Goal: Information Seeking & Learning: Learn about a topic

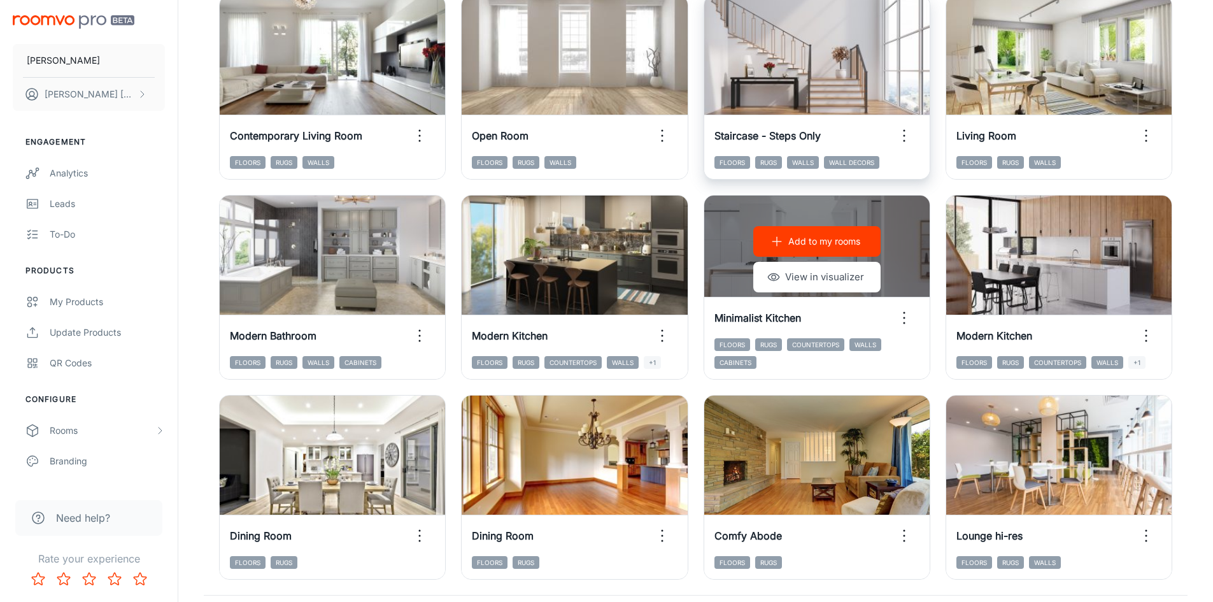
scroll to position [1293, 0]
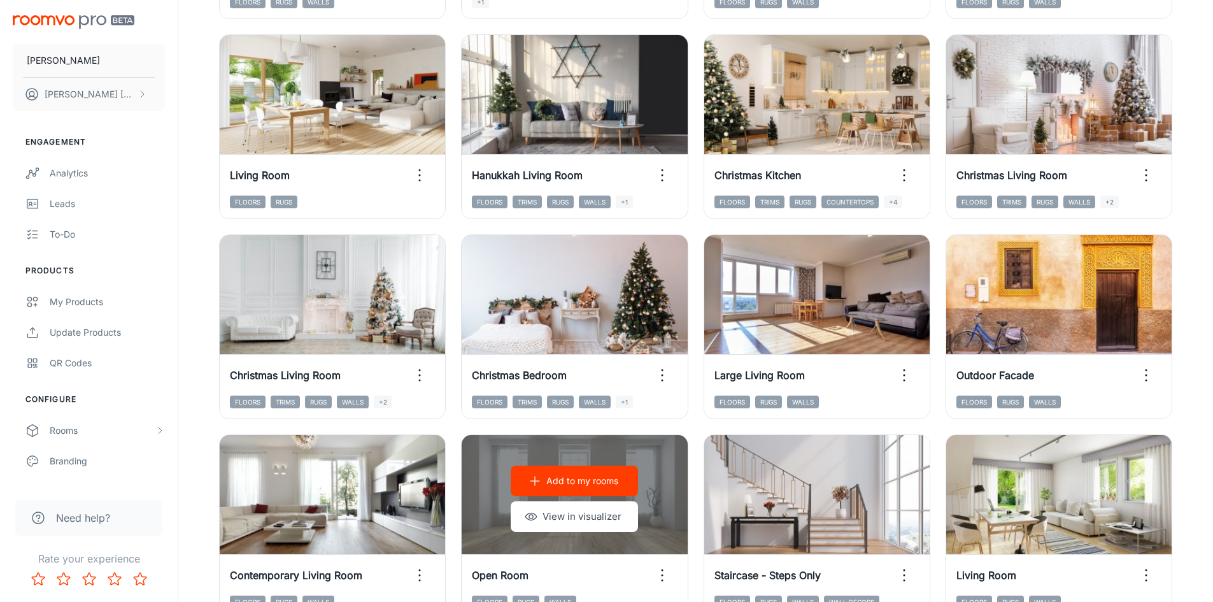
scroll to position [592, 0]
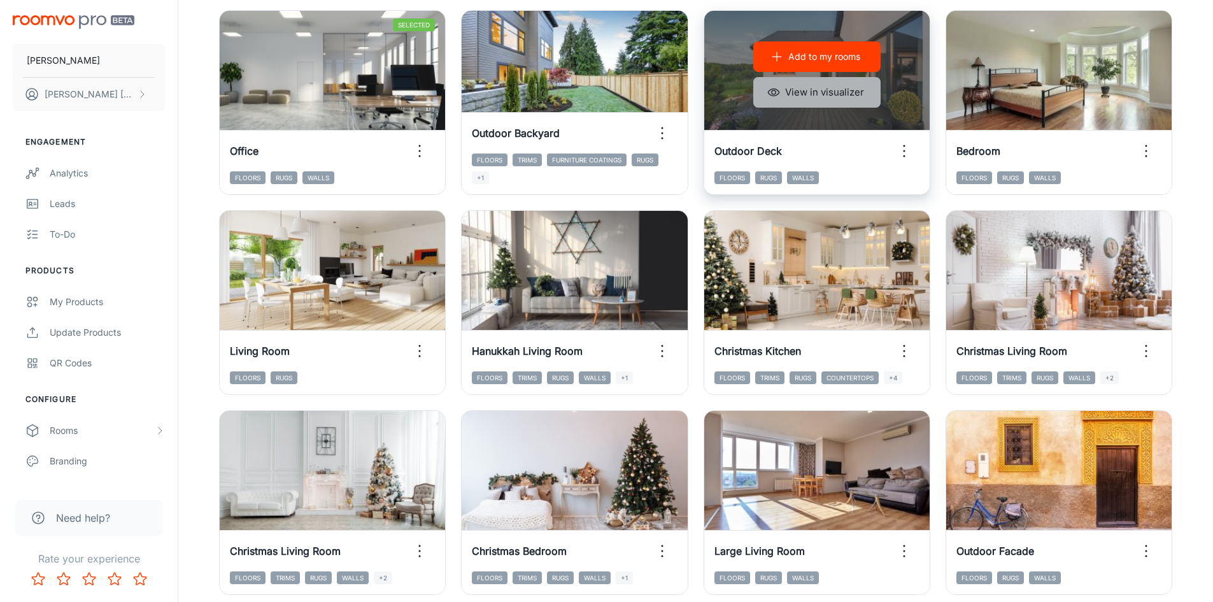
click at [827, 99] on button "View in visualizer" at bounding box center [816, 92] width 127 height 31
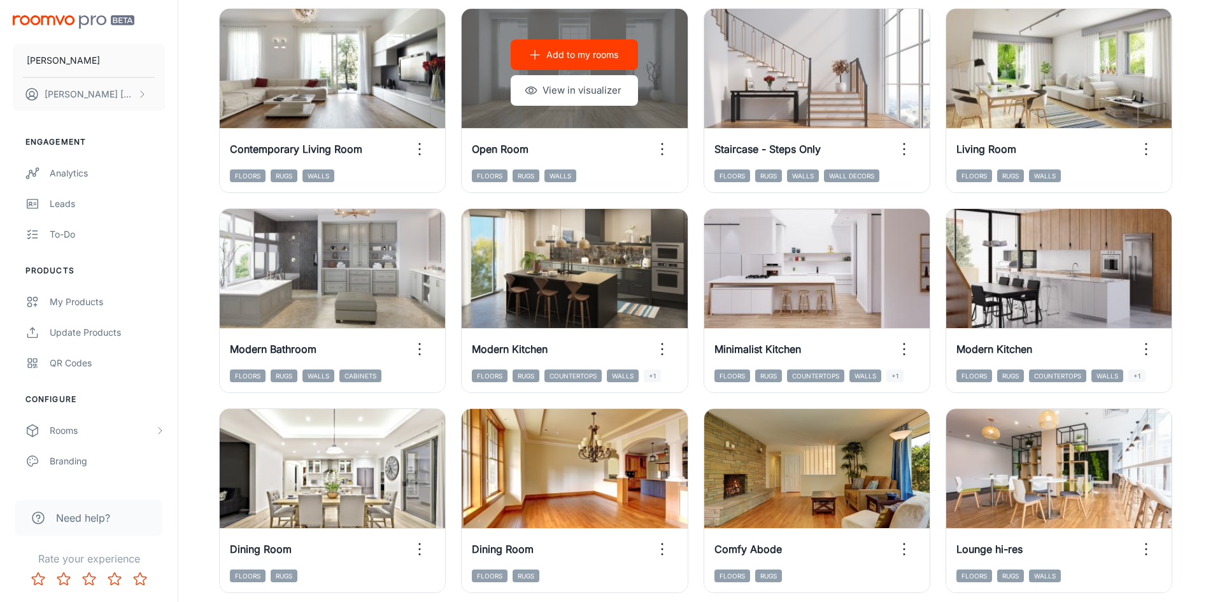
scroll to position [1293, 0]
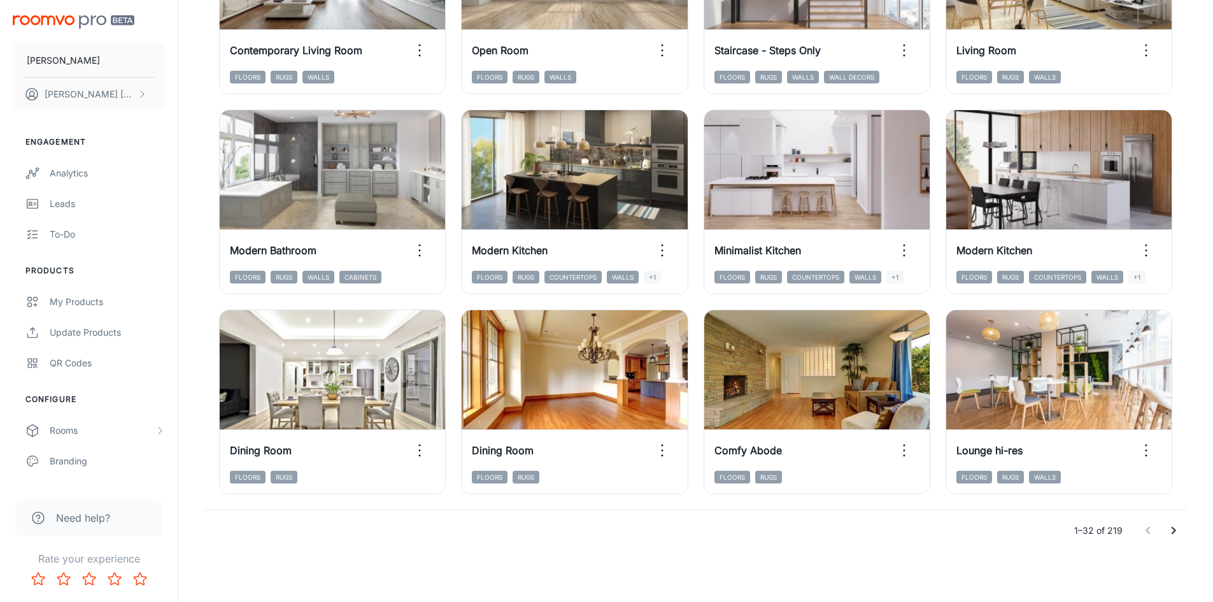
click at [1175, 535] on icon "Go to next page" at bounding box center [1173, 530] width 15 height 15
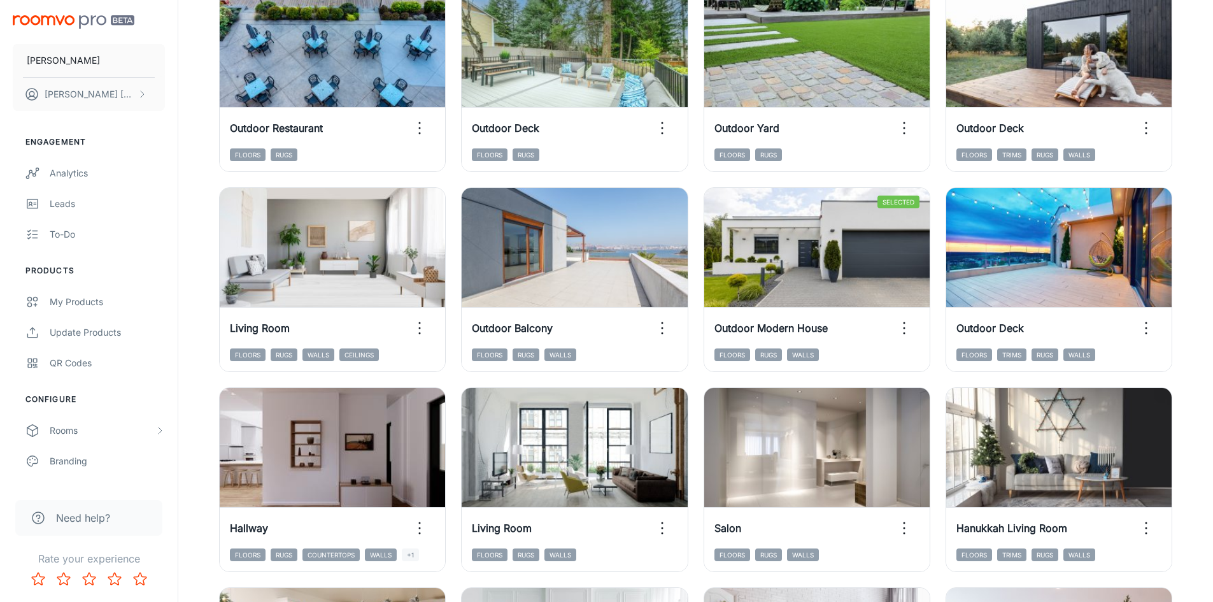
scroll to position [720, 0]
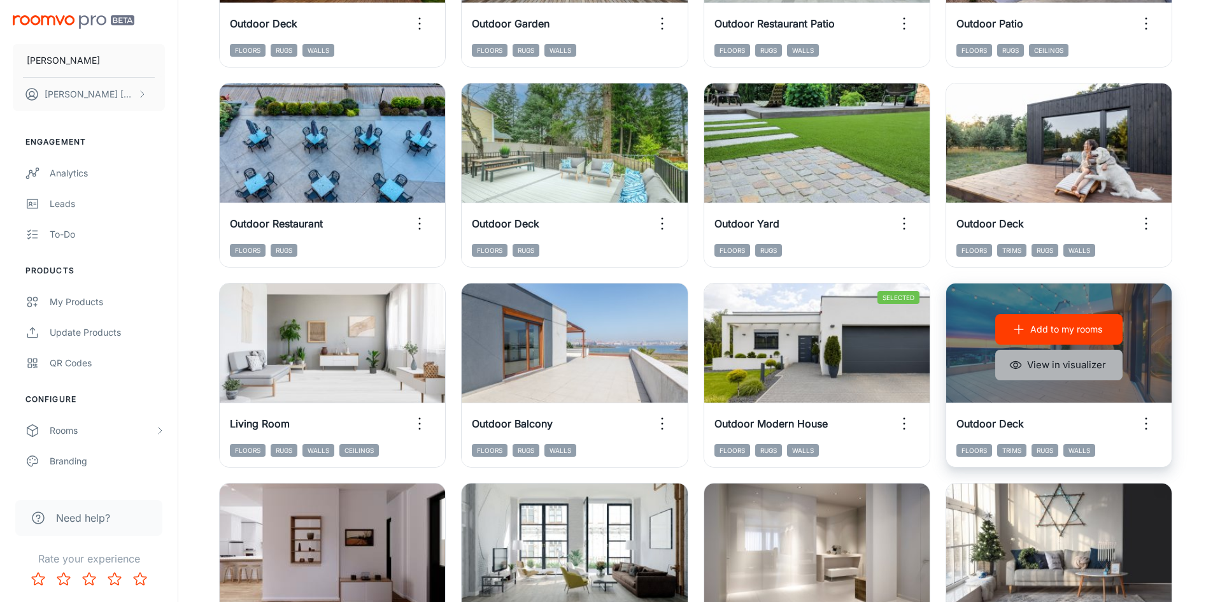
click at [1059, 364] on button "View in visualizer" at bounding box center [1059, 365] width 127 height 31
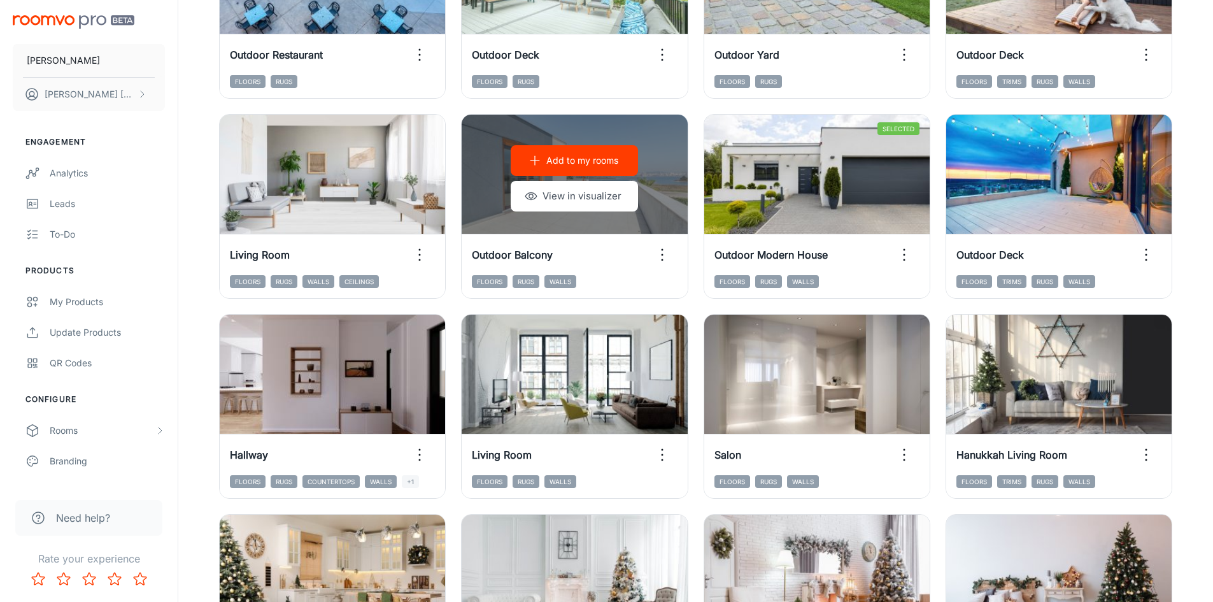
scroll to position [911, 0]
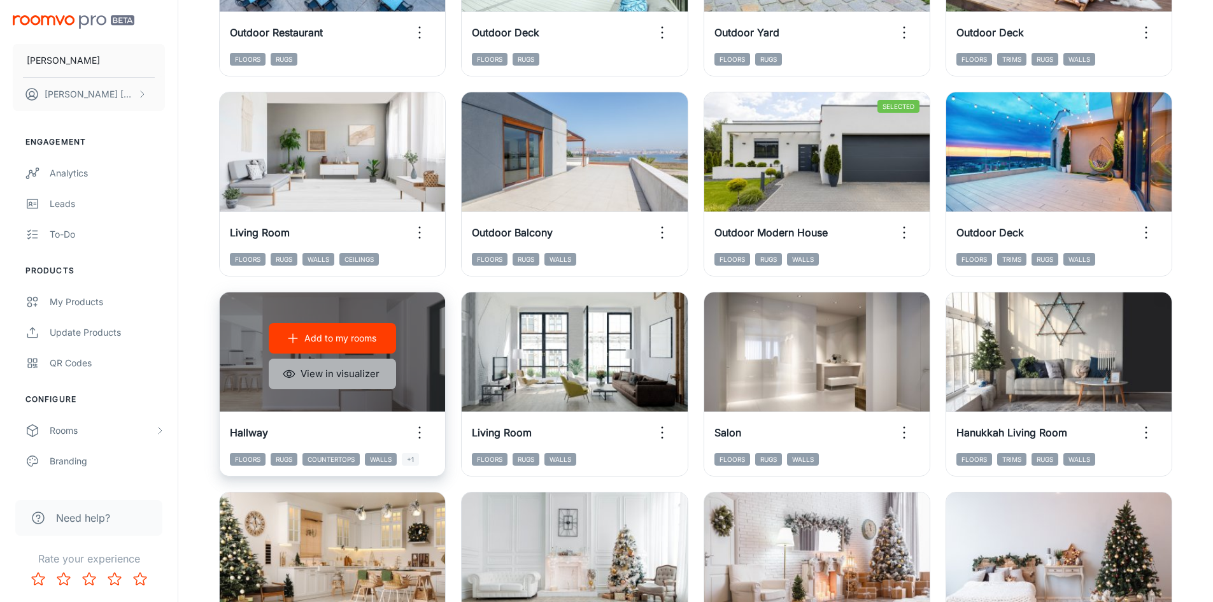
click at [336, 371] on button "View in visualizer" at bounding box center [332, 374] width 127 height 31
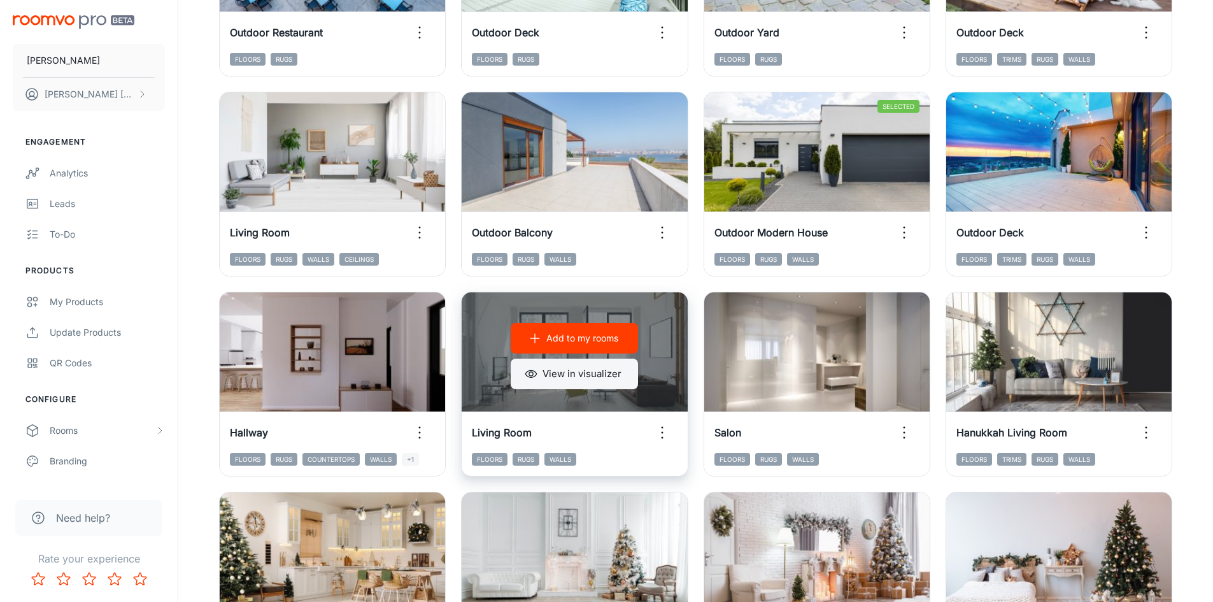
click at [566, 377] on button "View in visualizer" at bounding box center [574, 374] width 127 height 31
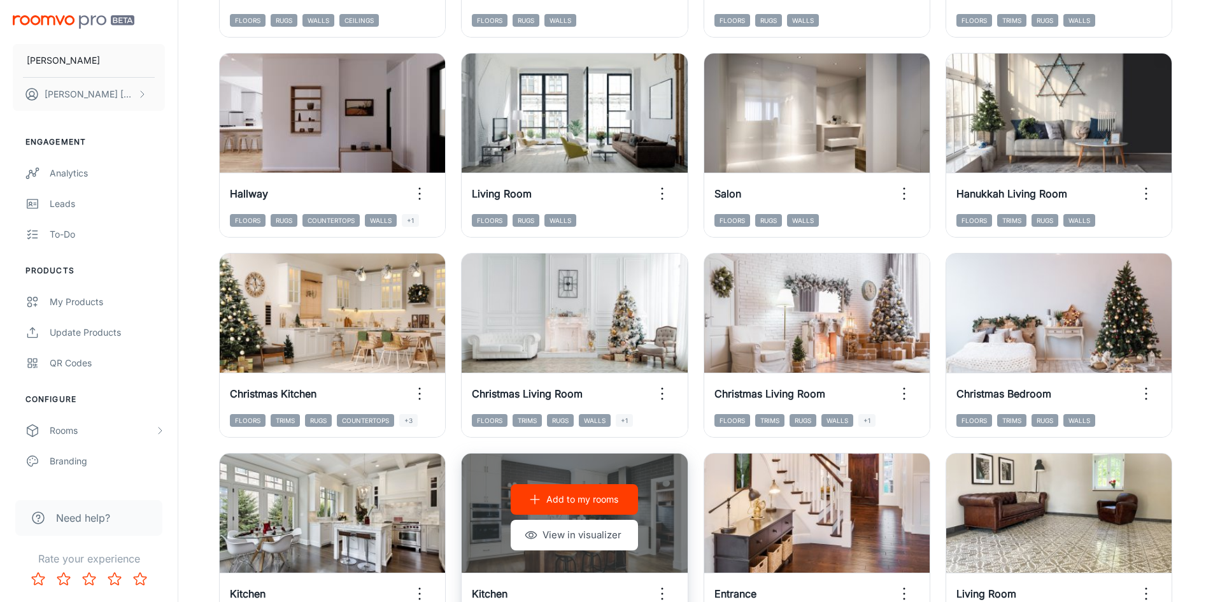
scroll to position [1293, 0]
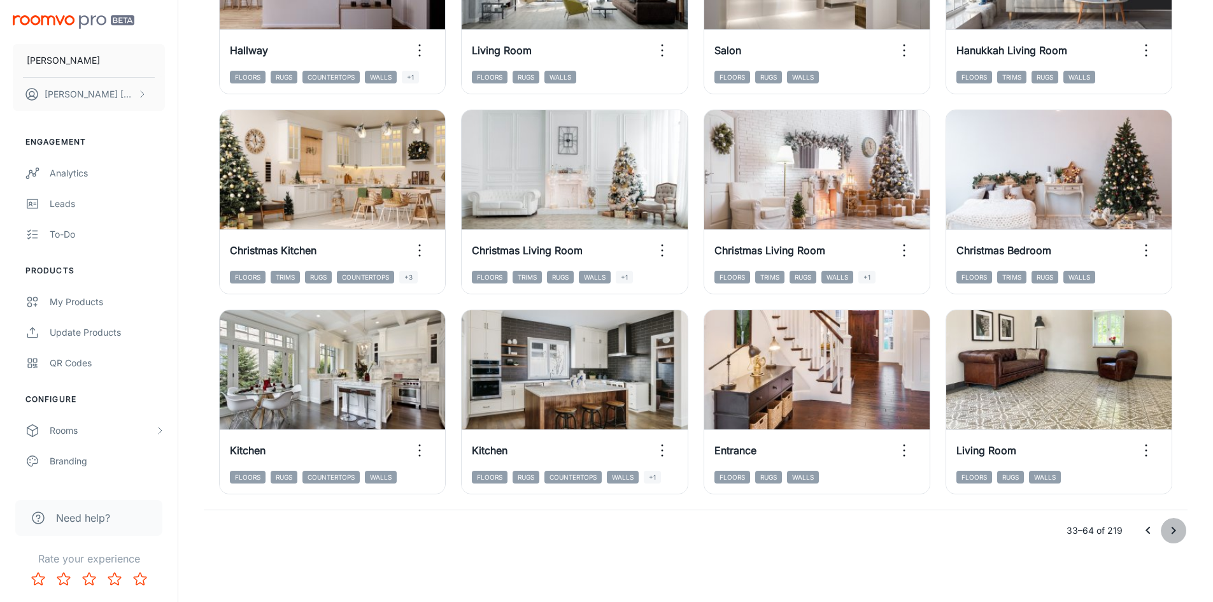
click at [1169, 528] on icon "Go to next page" at bounding box center [1173, 530] width 15 height 15
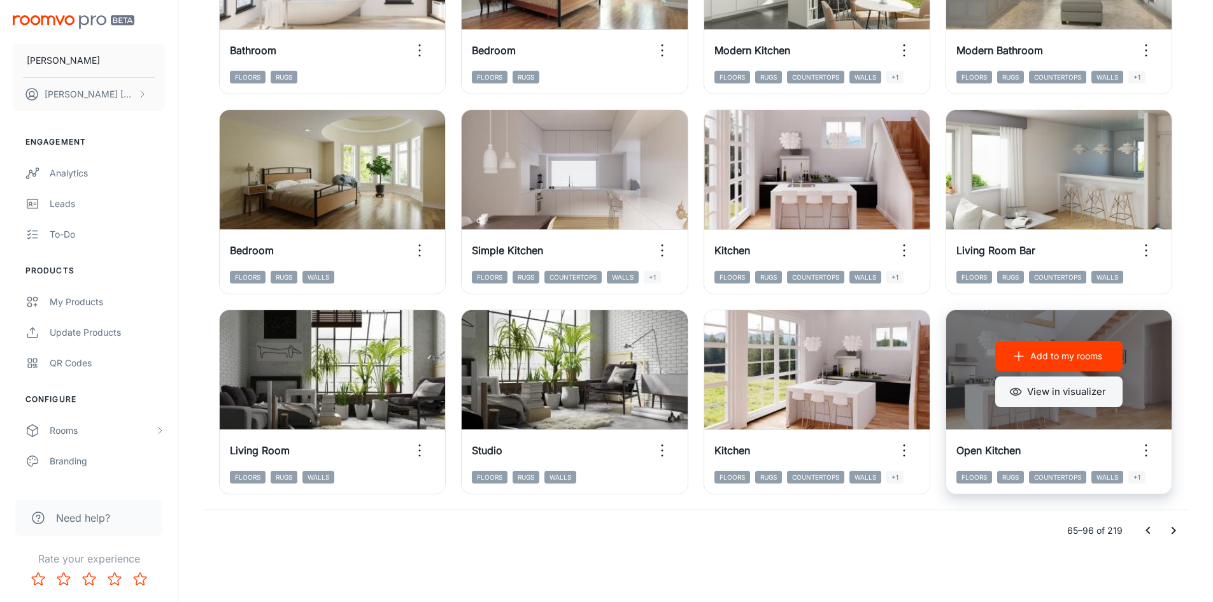
click at [1034, 390] on button "View in visualizer" at bounding box center [1059, 391] width 127 height 31
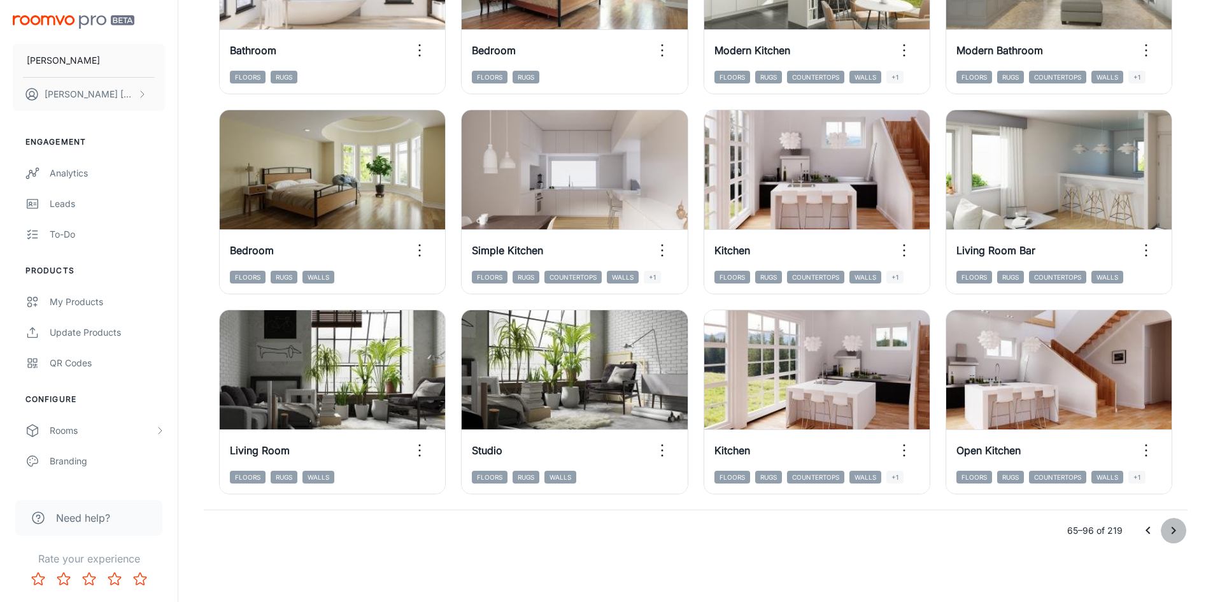
click at [1176, 531] on icon "Go to next page" at bounding box center [1173, 530] width 15 height 15
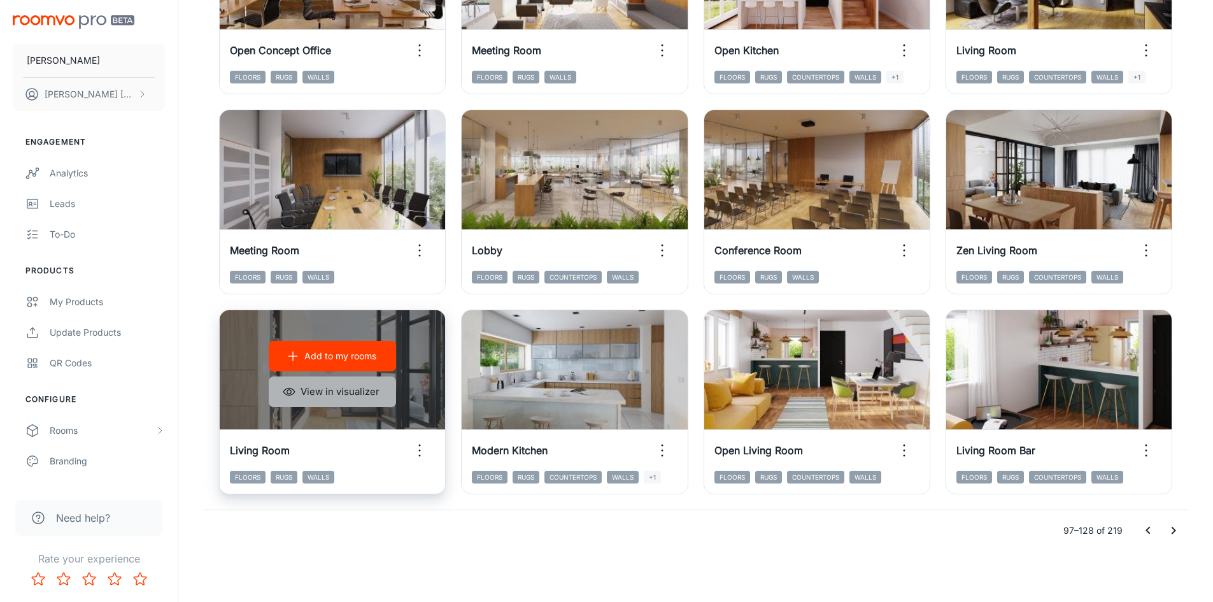
click at [309, 389] on button "View in visualizer" at bounding box center [332, 391] width 127 height 31
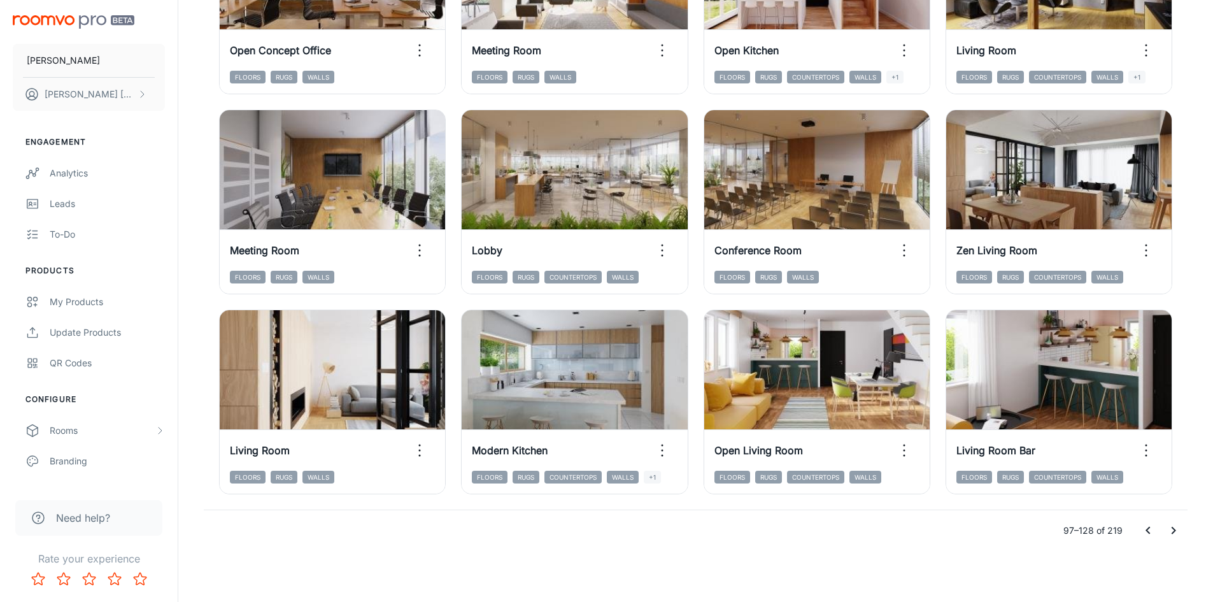
click at [1168, 534] on icon "Go to next page" at bounding box center [1173, 530] width 15 height 15
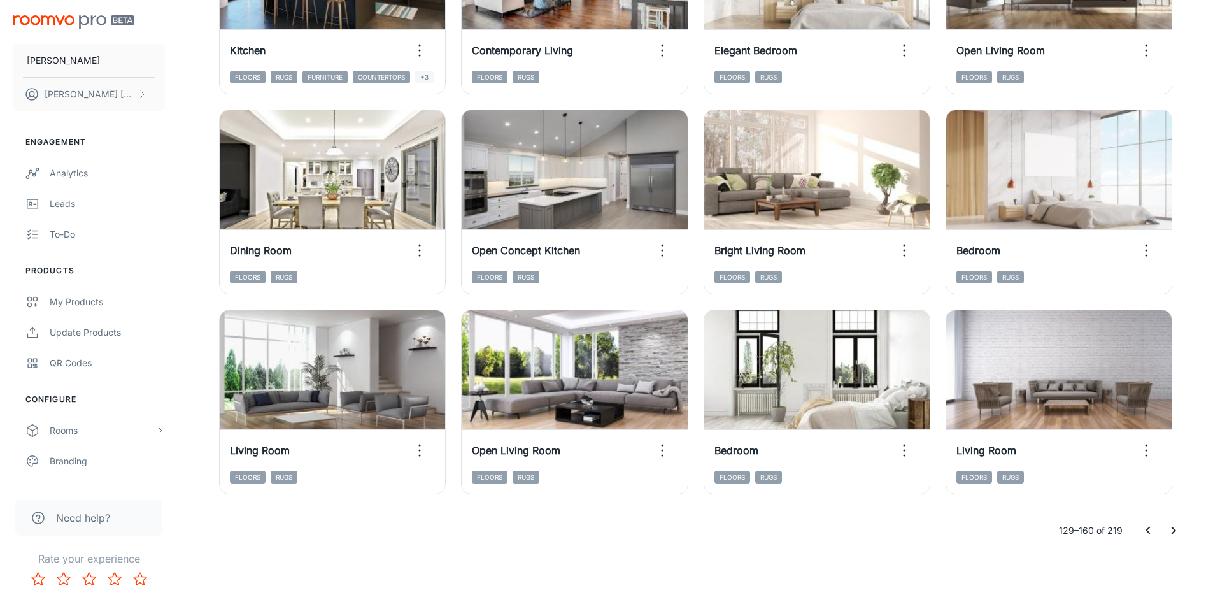
click at [1180, 534] on icon "Go to next page" at bounding box center [1173, 530] width 15 height 15
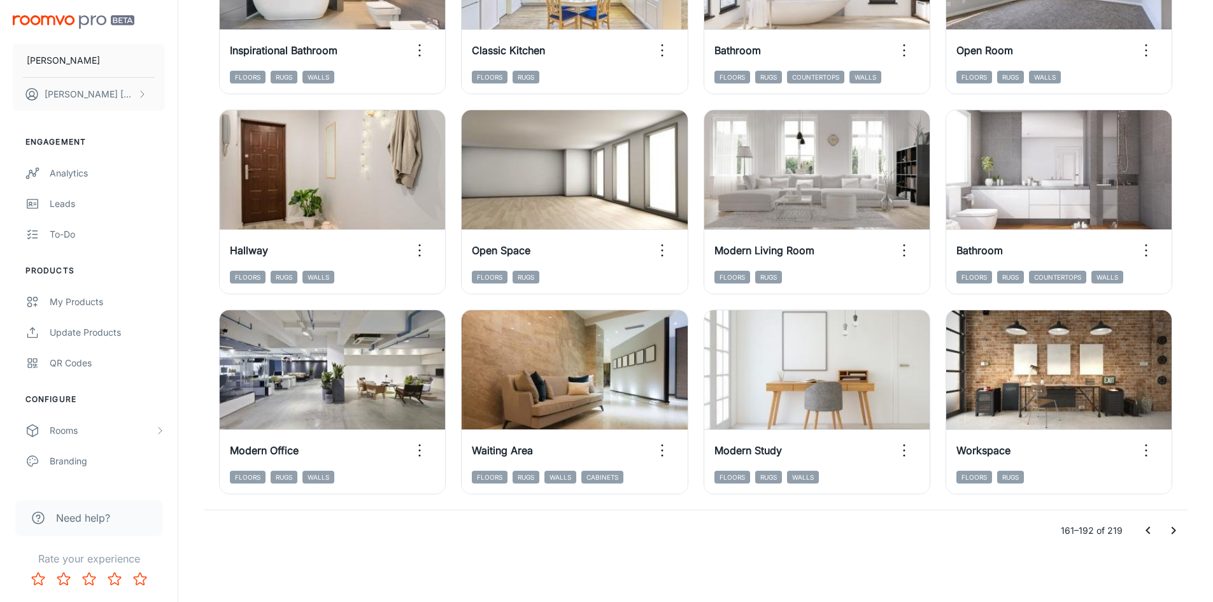
click at [1169, 533] on icon "Go to next page" at bounding box center [1173, 530] width 15 height 15
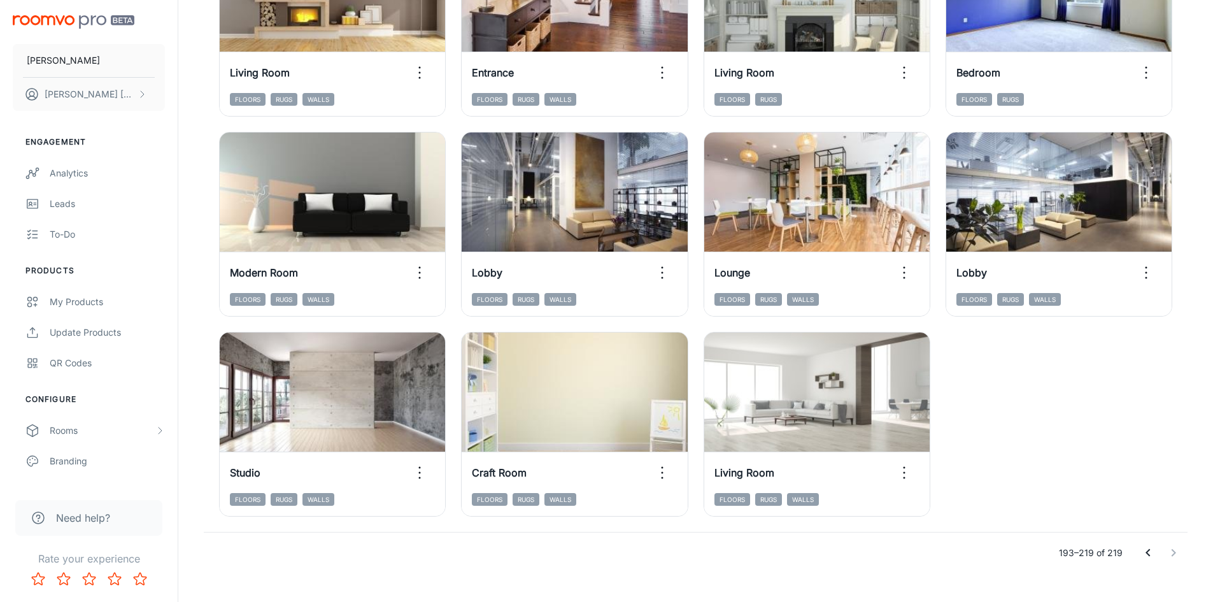
scroll to position [1093, 0]
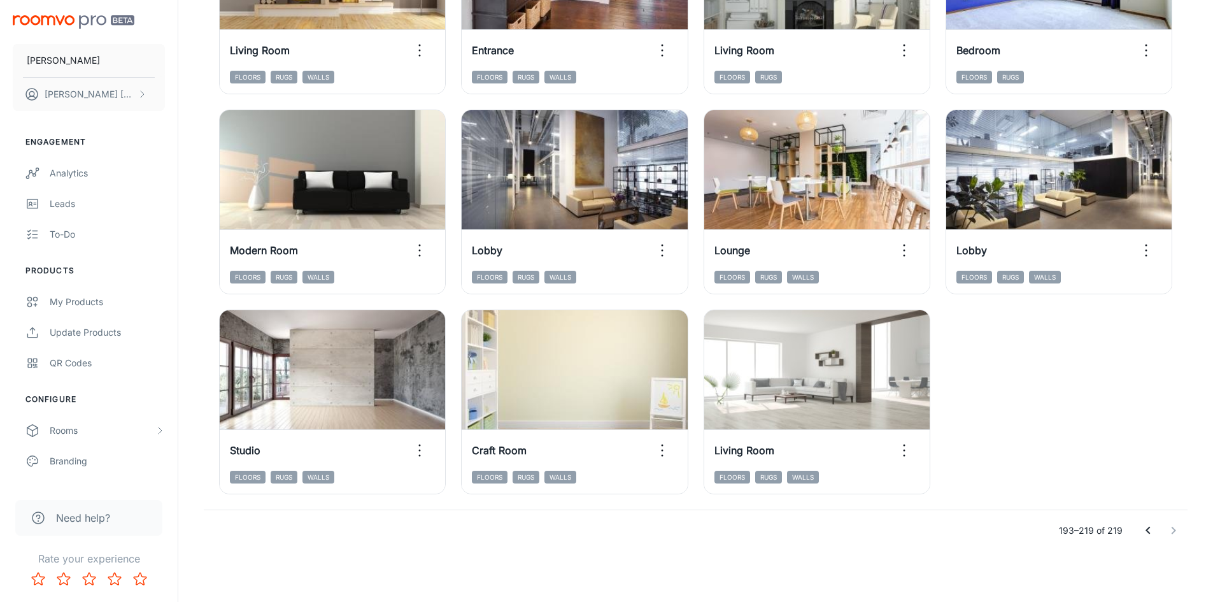
click at [1153, 531] on icon "Go to previous page" at bounding box center [1148, 530] width 15 height 15
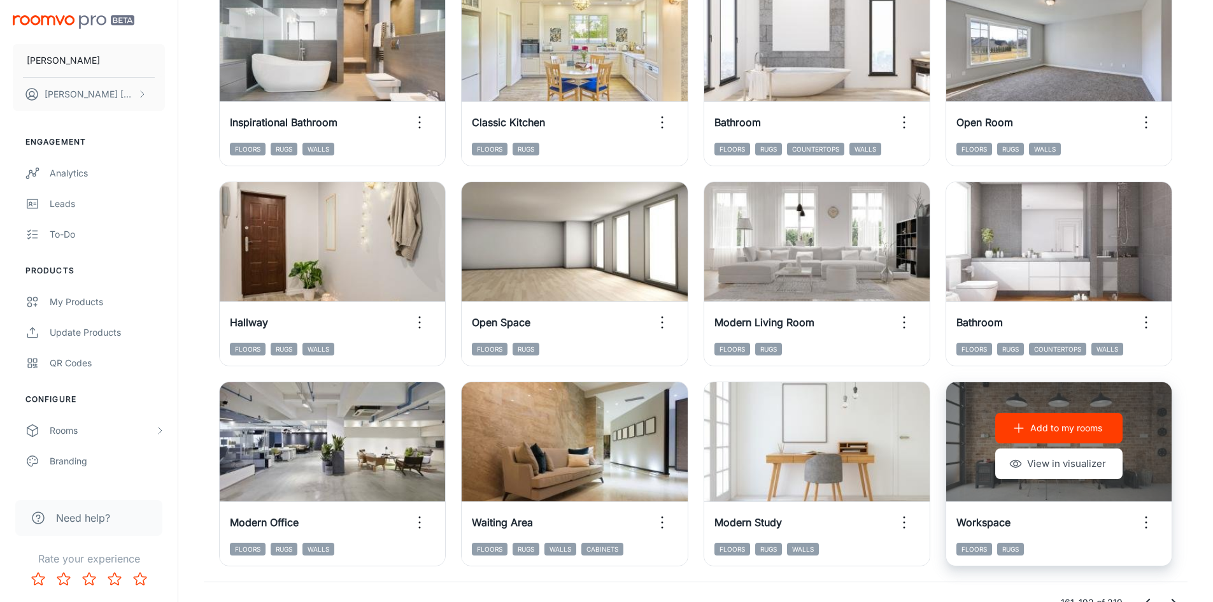
scroll to position [1293, 0]
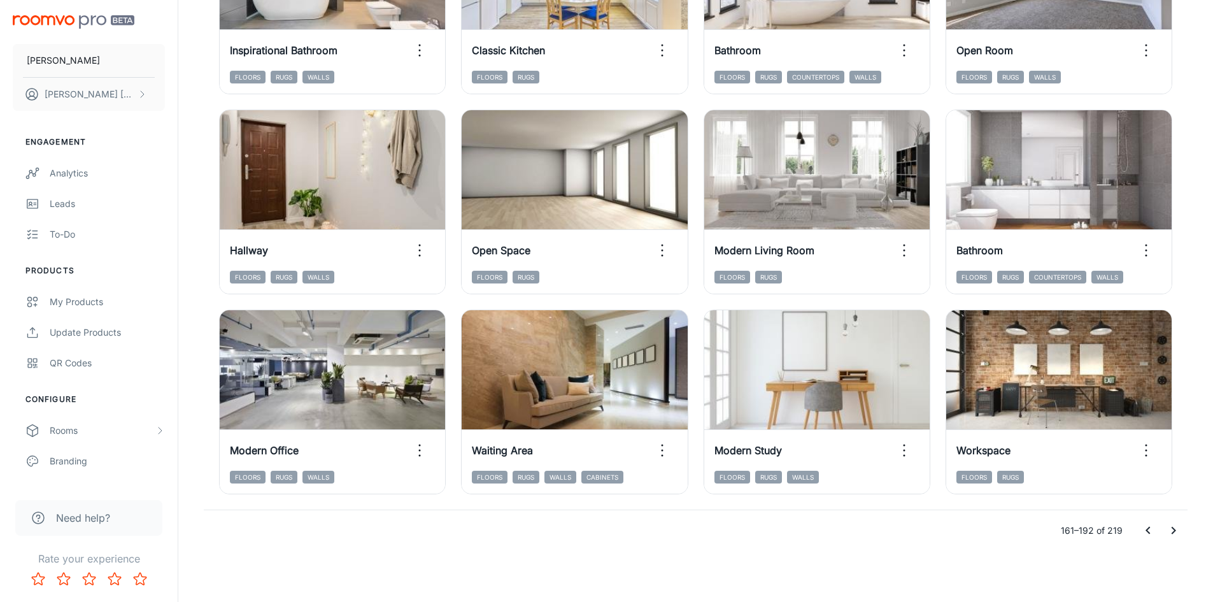
click at [1146, 530] on icon "Go to previous page" at bounding box center [1148, 530] width 15 height 15
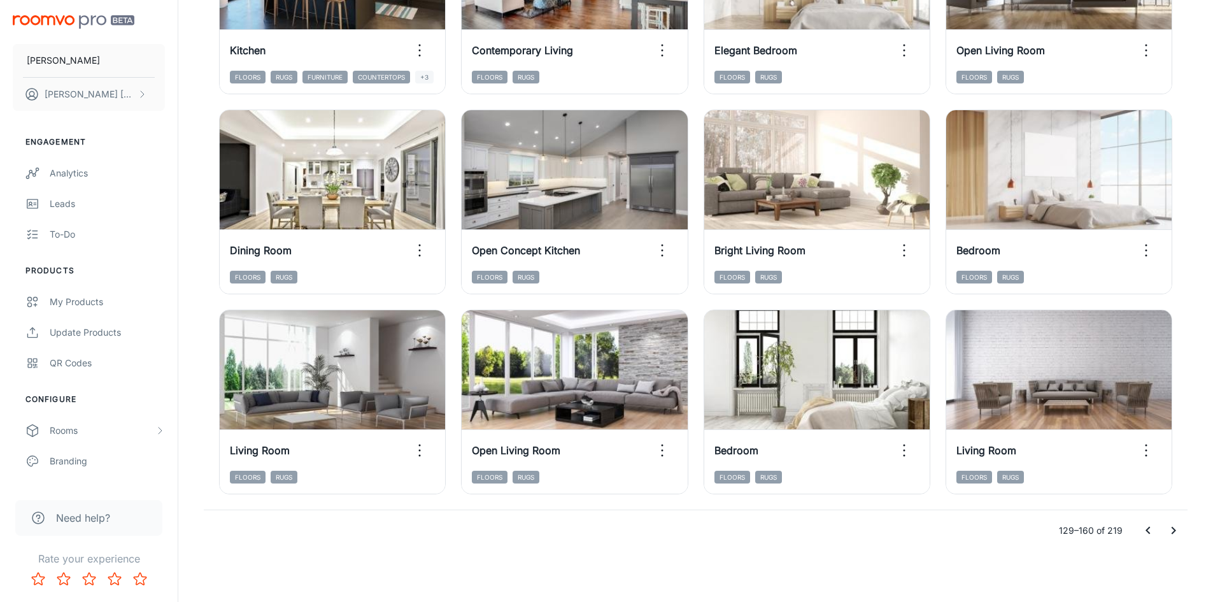
click at [1149, 532] on icon "Go to previous page" at bounding box center [1148, 531] width 4 height 8
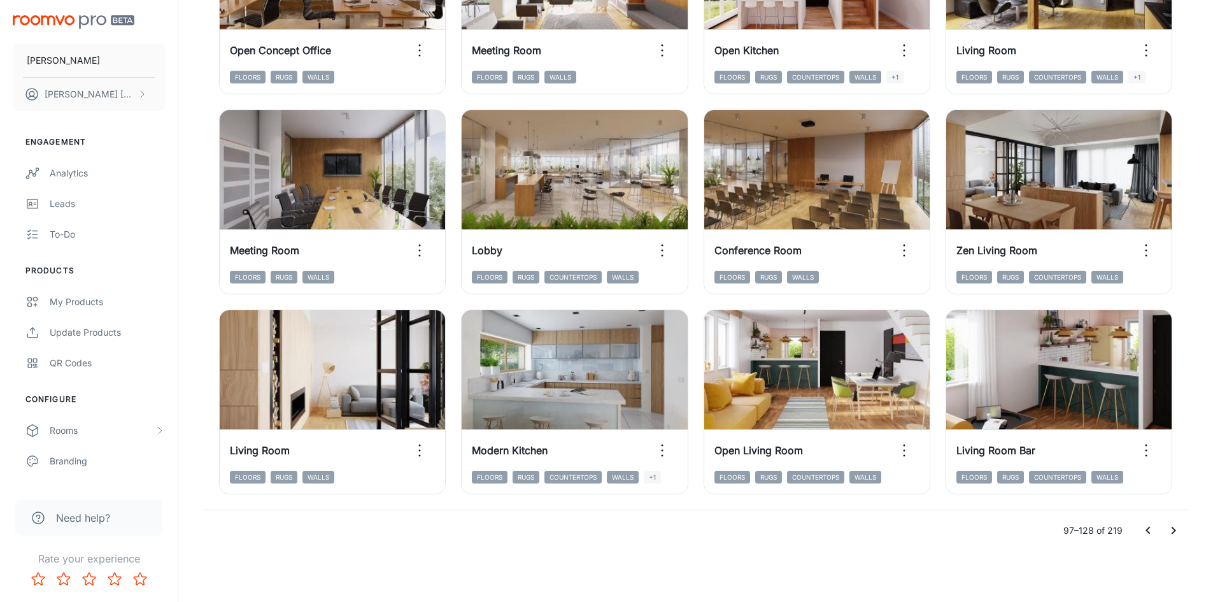
click at [1150, 531] on icon "Go to previous page" at bounding box center [1148, 530] width 15 height 15
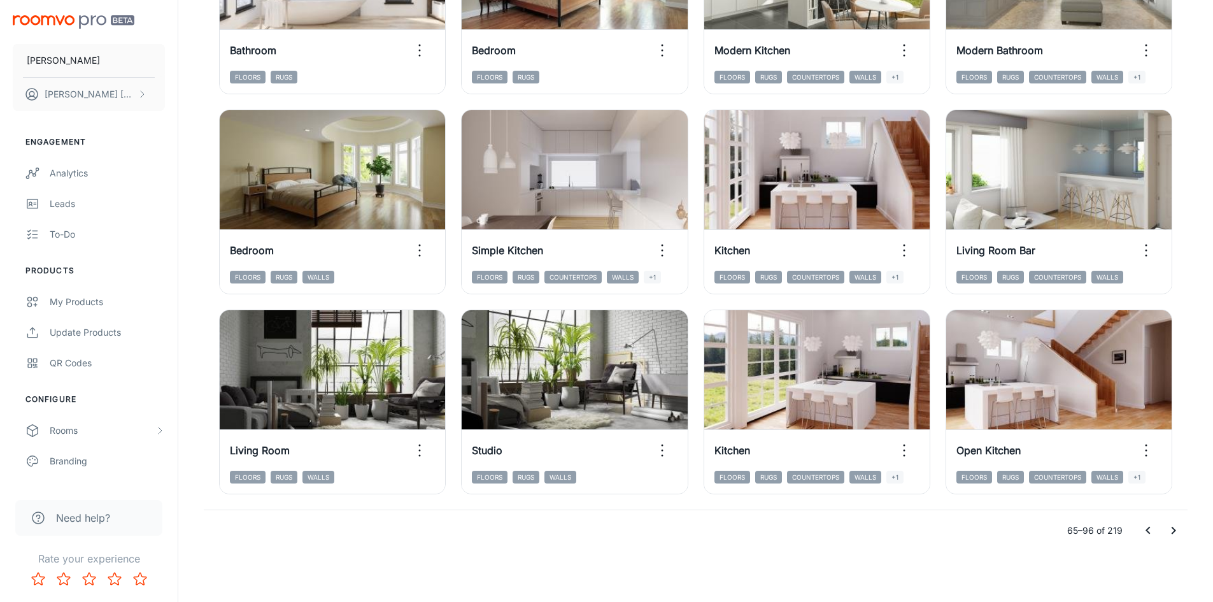
click at [1146, 532] on icon "Go to previous page" at bounding box center [1148, 530] width 15 height 15
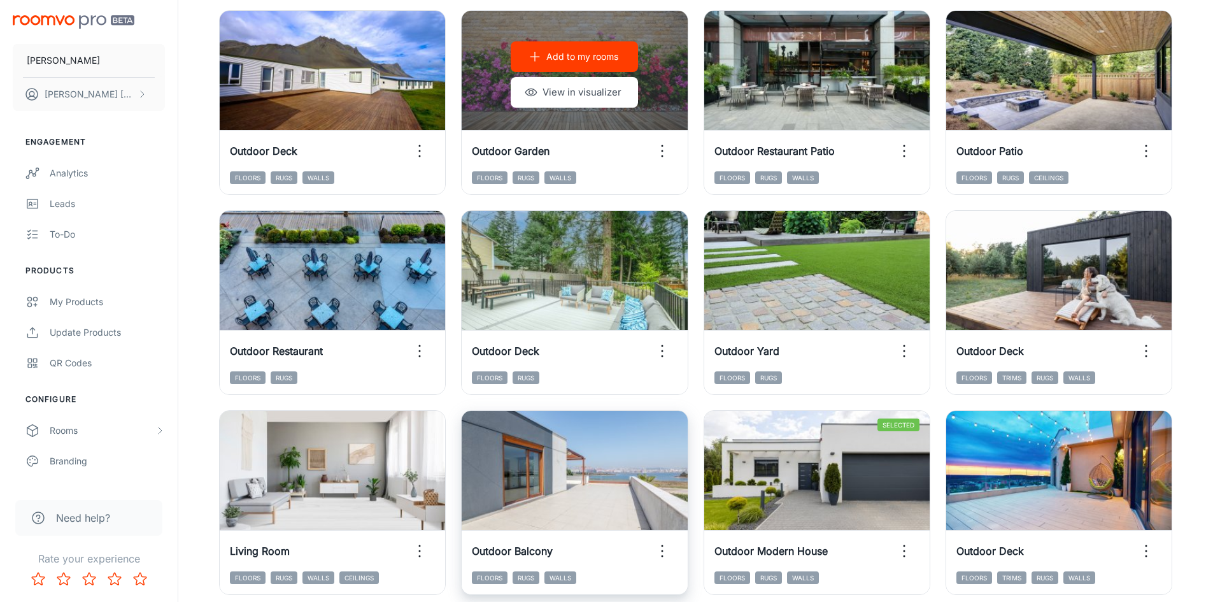
scroll to position [401, 0]
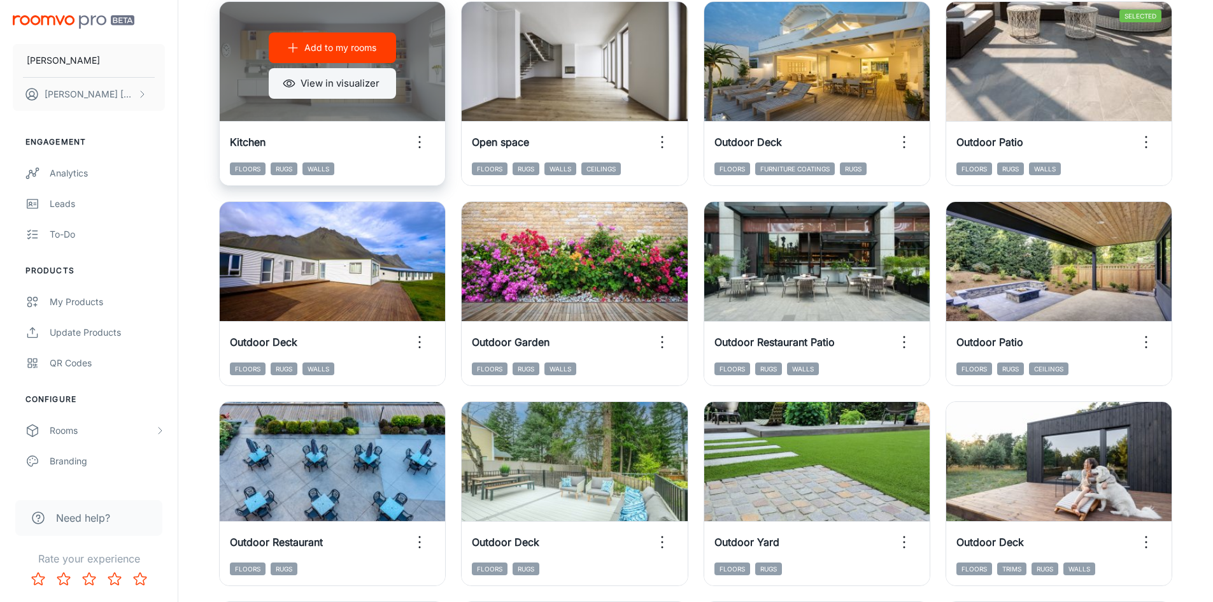
click at [375, 89] on button "View in visualizer" at bounding box center [332, 83] width 127 height 31
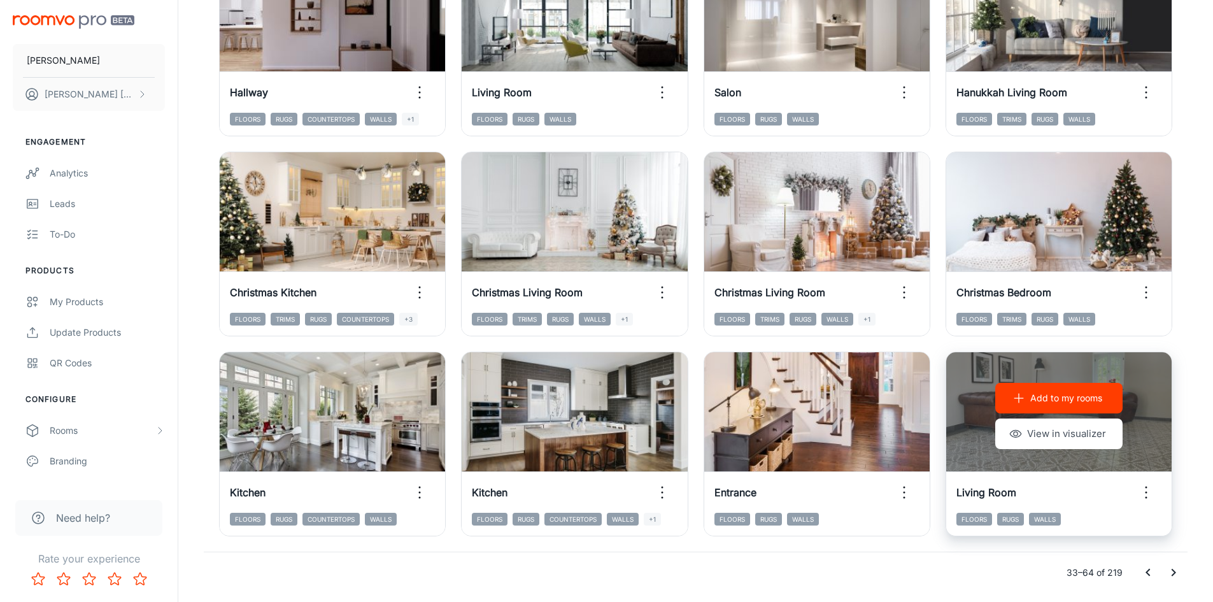
scroll to position [1293, 0]
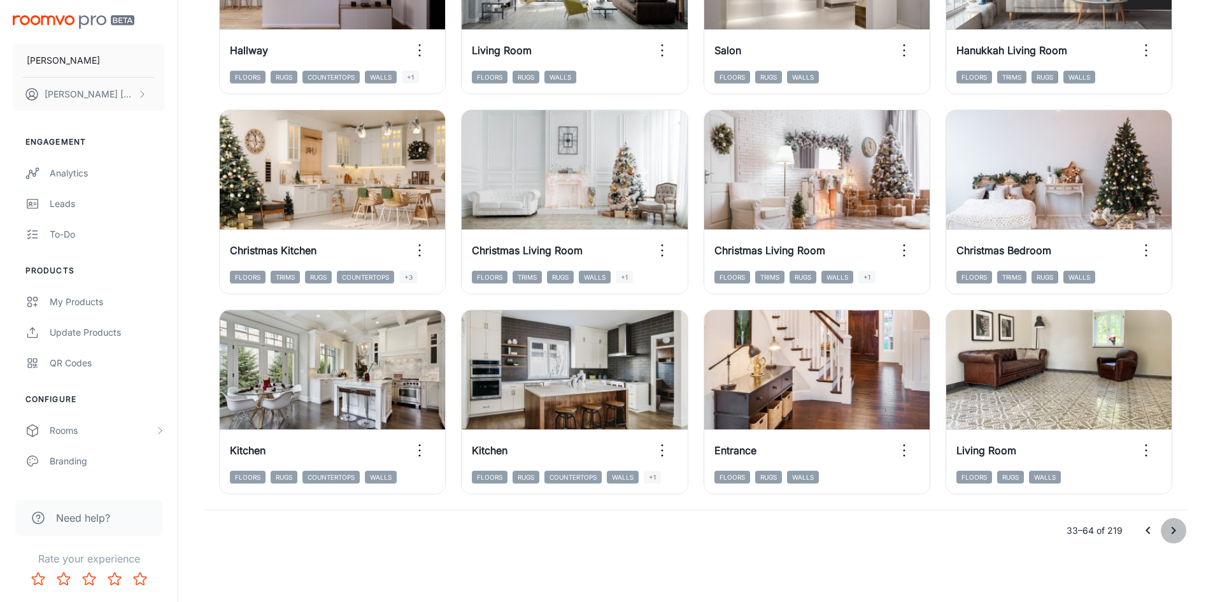
click at [1179, 529] on icon "Go to next page" at bounding box center [1173, 530] width 15 height 15
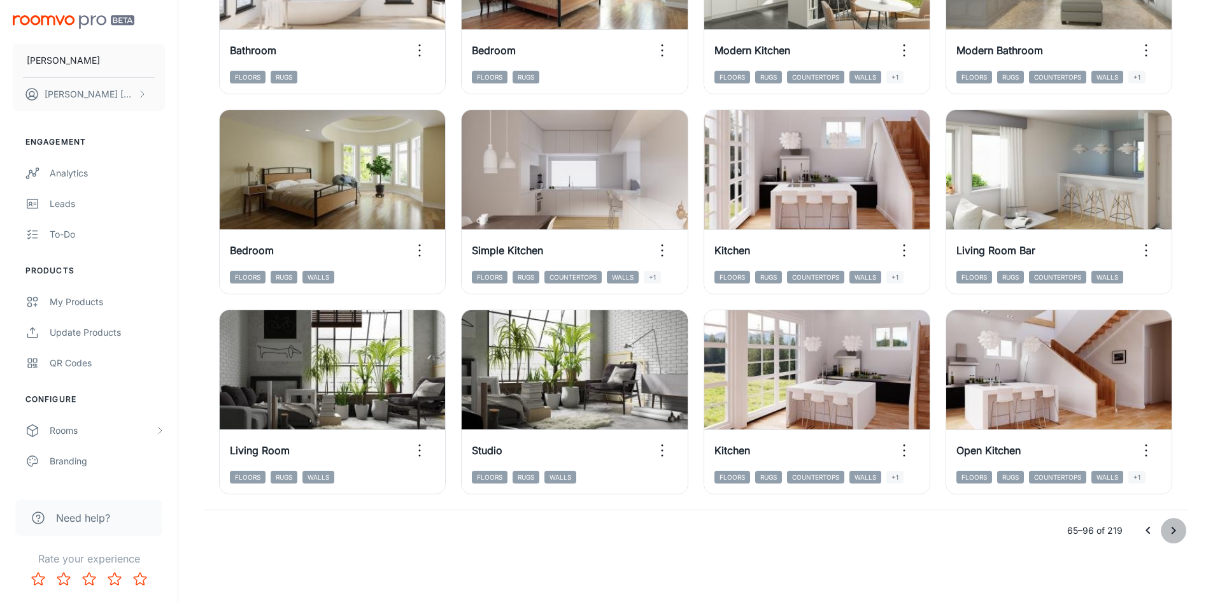
click at [1173, 533] on icon "Go to next page" at bounding box center [1174, 531] width 4 height 8
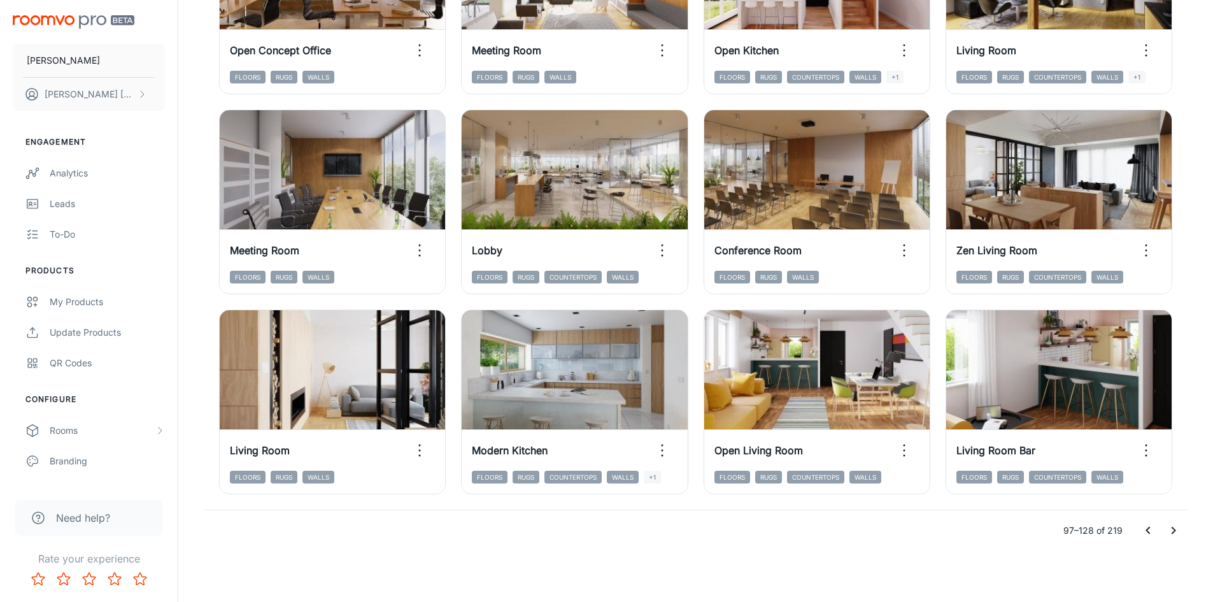
click at [1179, 532] on icon "Go to next page" at bounding box center [1173, 530] width 15 height 15
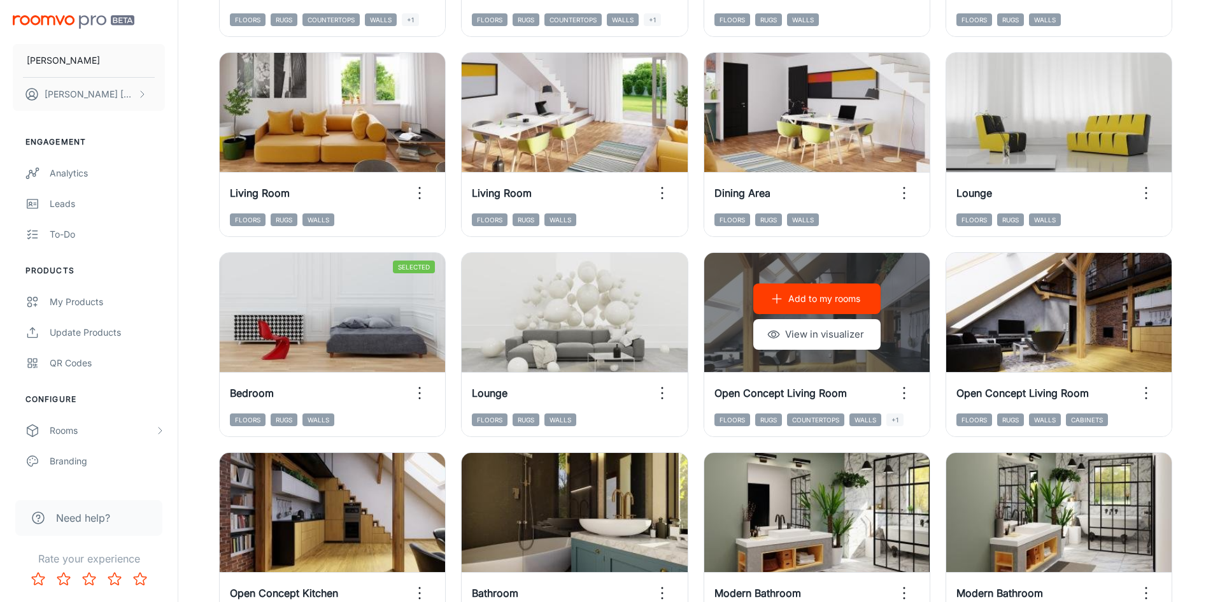
scroll to position [338, 0]
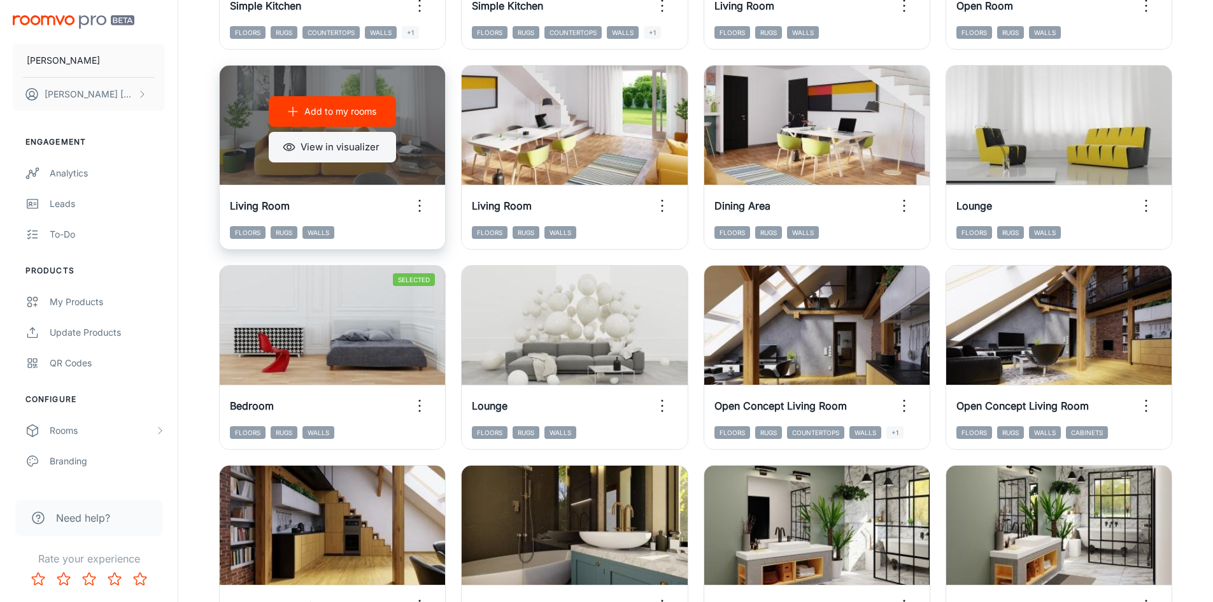
click at [380, 141] on button "View in visualizer" at bounding box center [332, 147] width 127 height 31
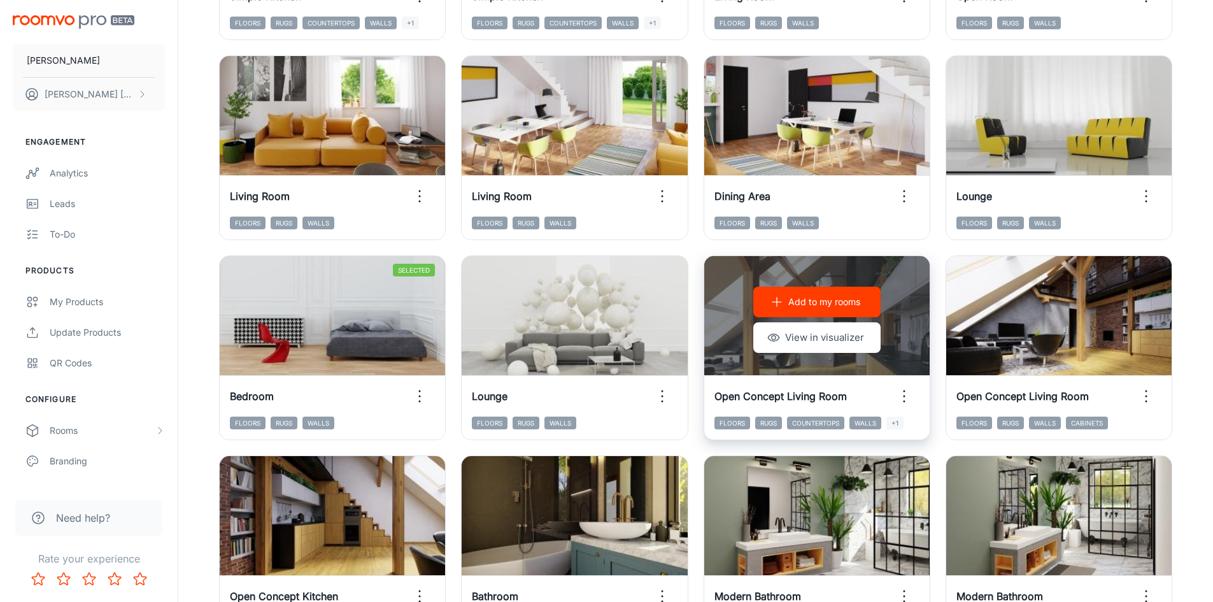
scroll to position [592, 0]
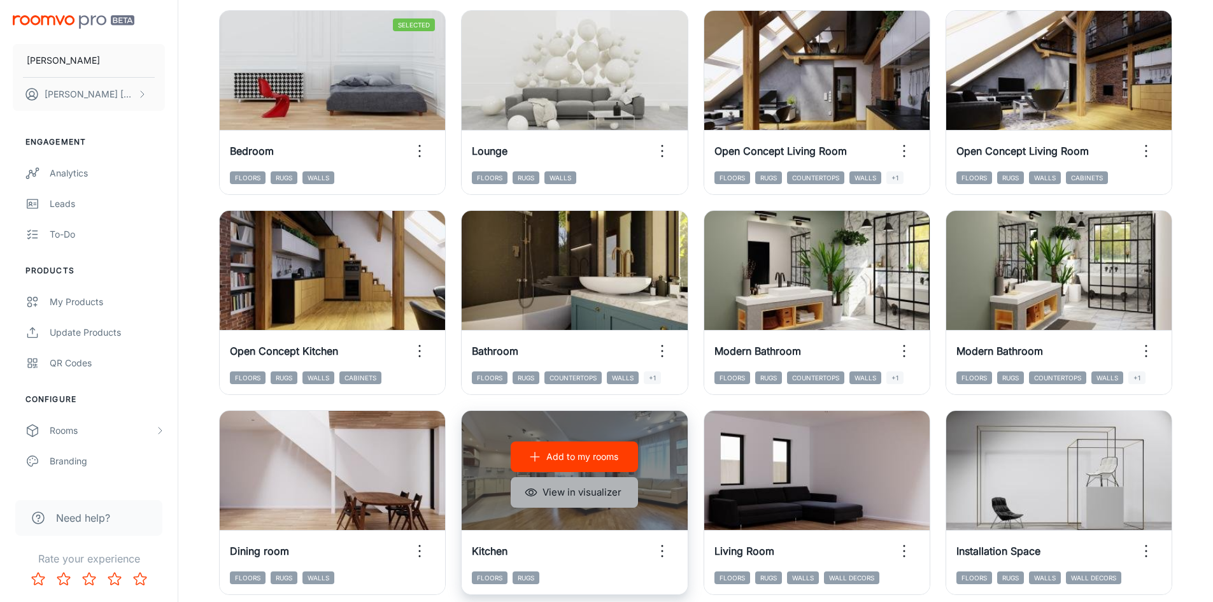
click at [589, 484] on button "View in visualizer" at bounding box center [574, 492] width 127 height 31
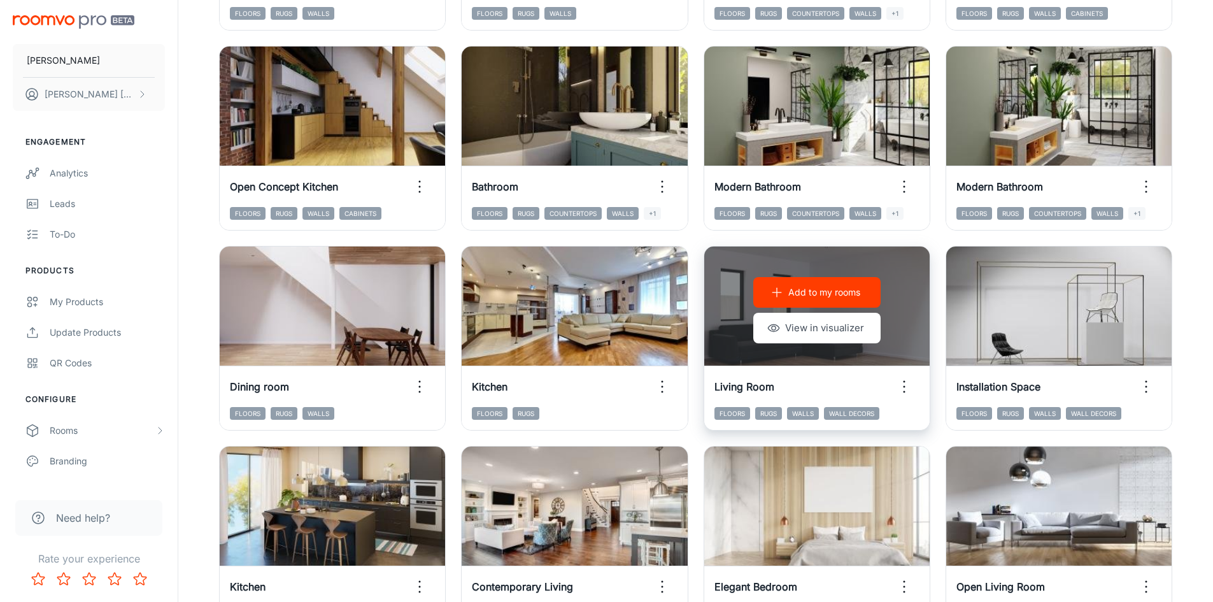
scroll to position [783, 0]
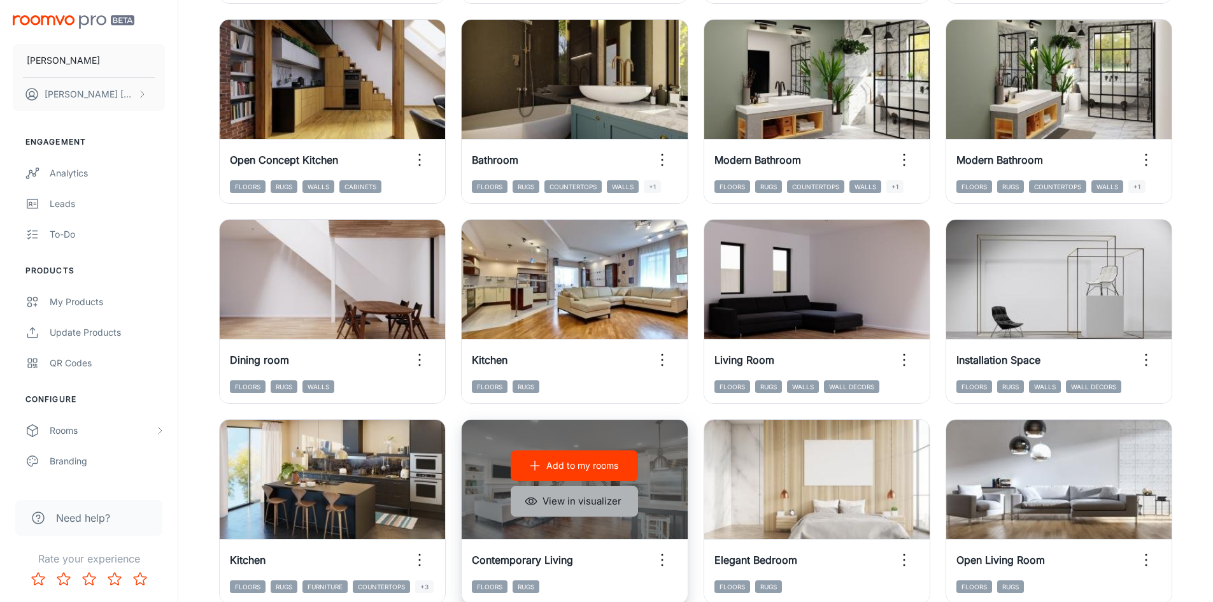
click at [575, 501] on button "View in visualizer" at bounding box center [574, 501] width 127 height 31
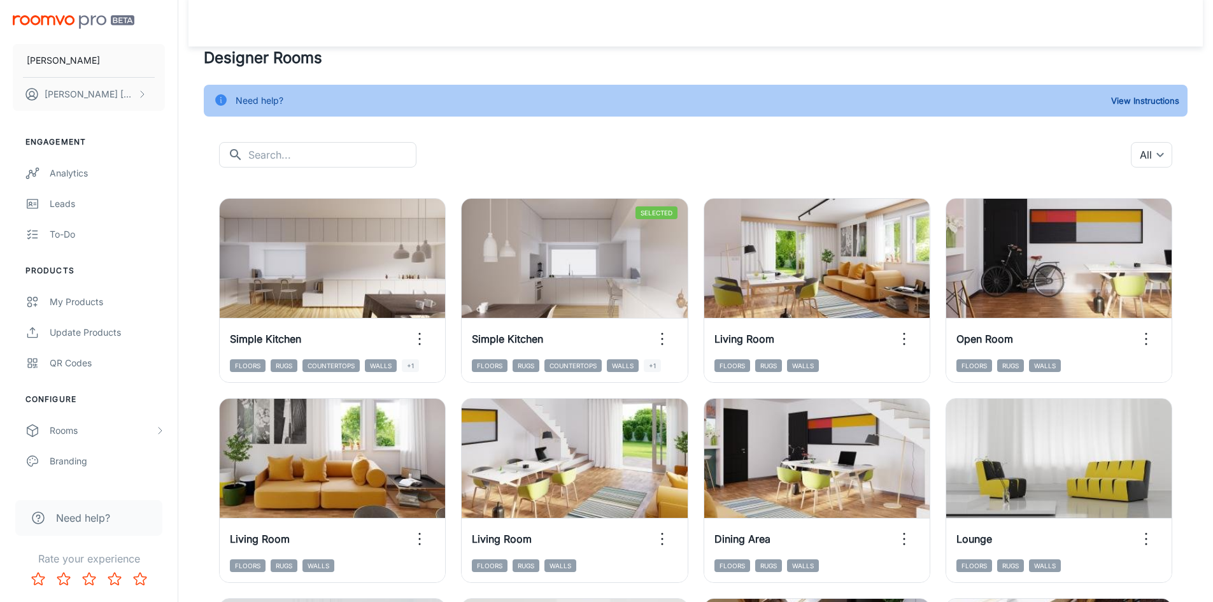
scroll to position [0, 0]
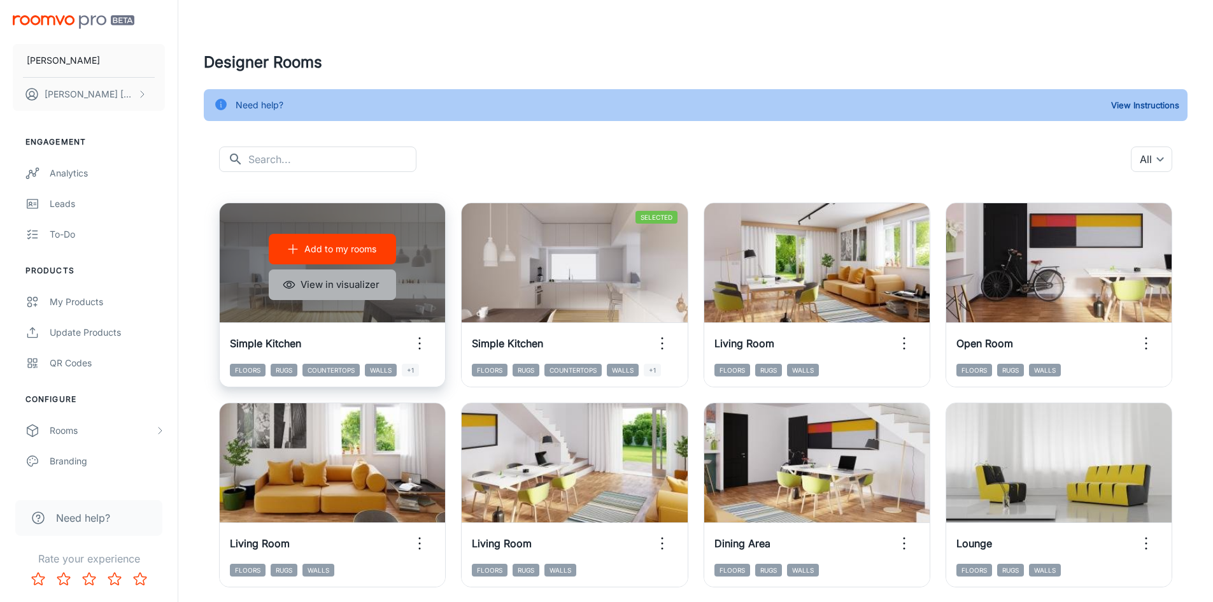
click at [323, 283] on button "View in visualizer" at bounding box center [332, 284] width 127 height 31
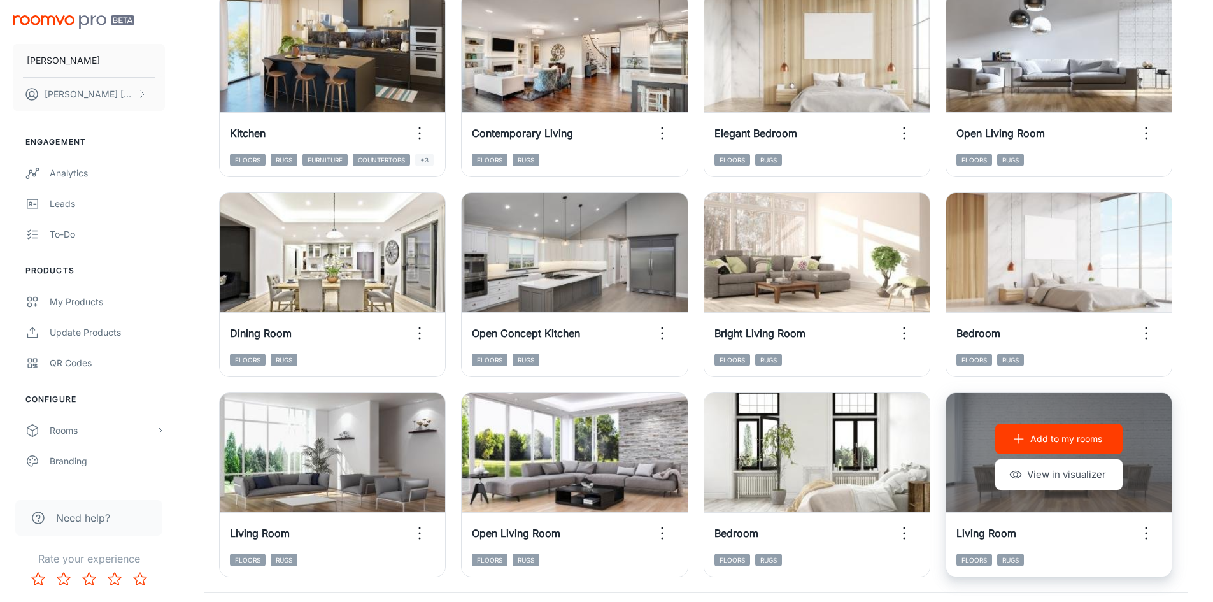
scroll to position [1293, 0]
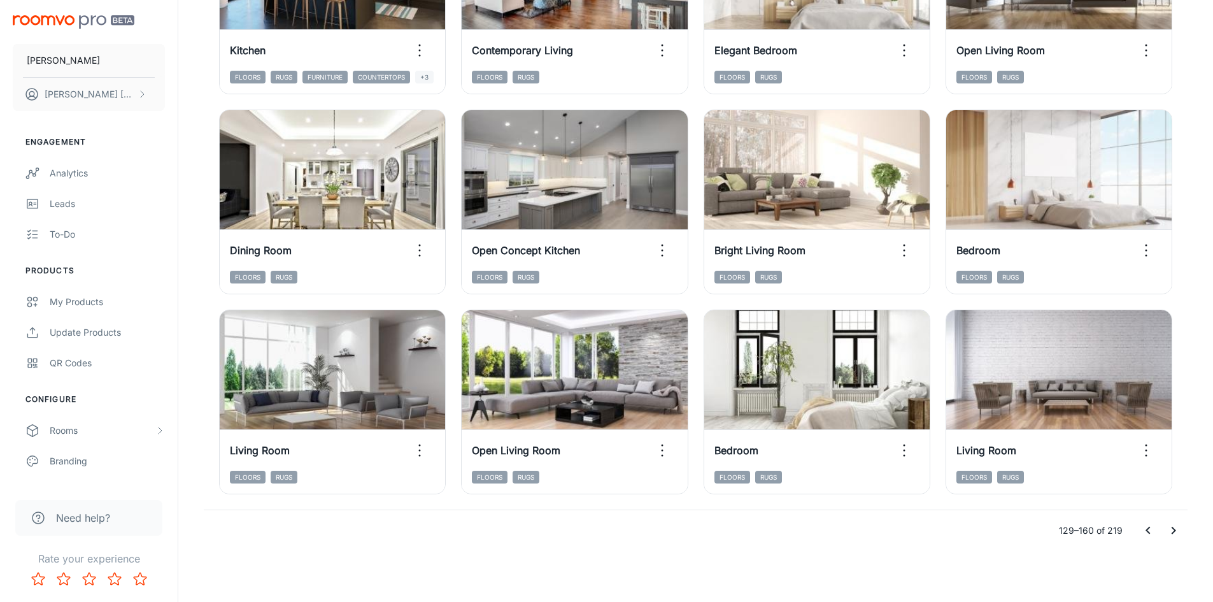
click at [1175, 532] on icon "Go to next page" at bounding box center [1173, 530] width 15 height 15
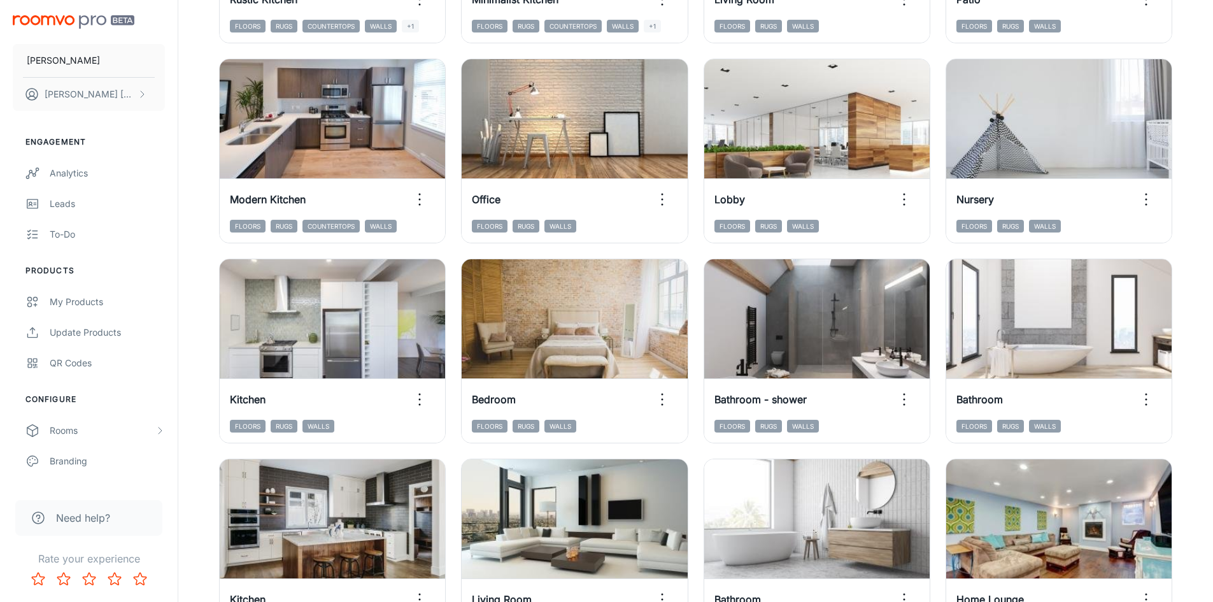
scroll to position [529, 0]
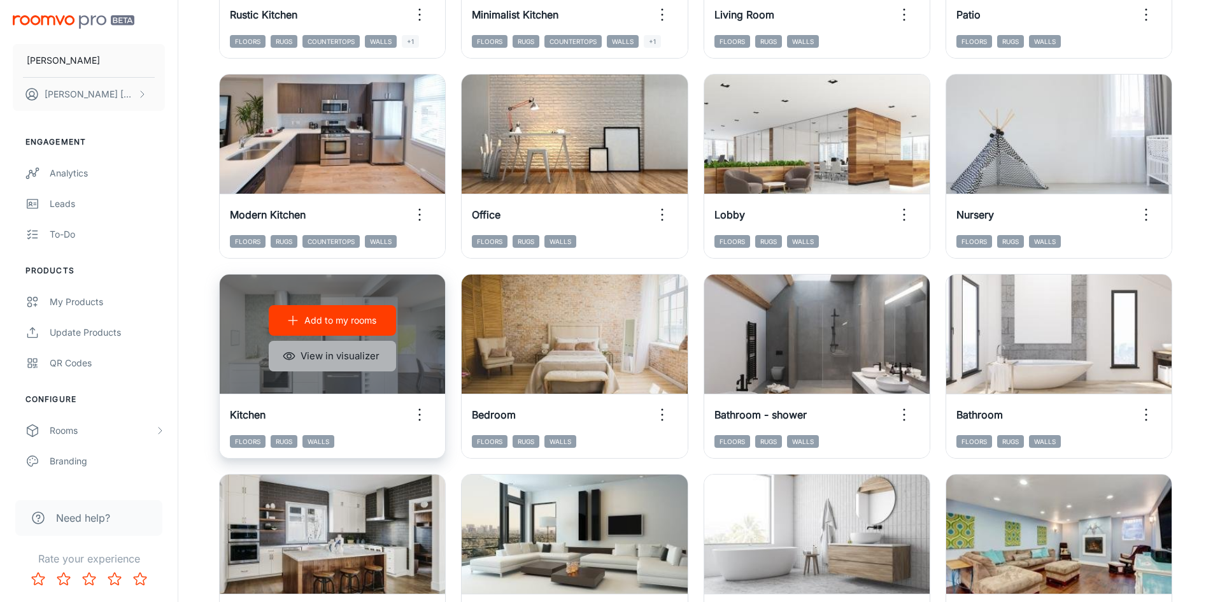
click at [363, 353] on button "View in visualizer" at bounding box center [332, 356] width 127 height 31
click at [317, 352] on button "View in visualizer" at bounding box center [332, 356] width 127 height 31
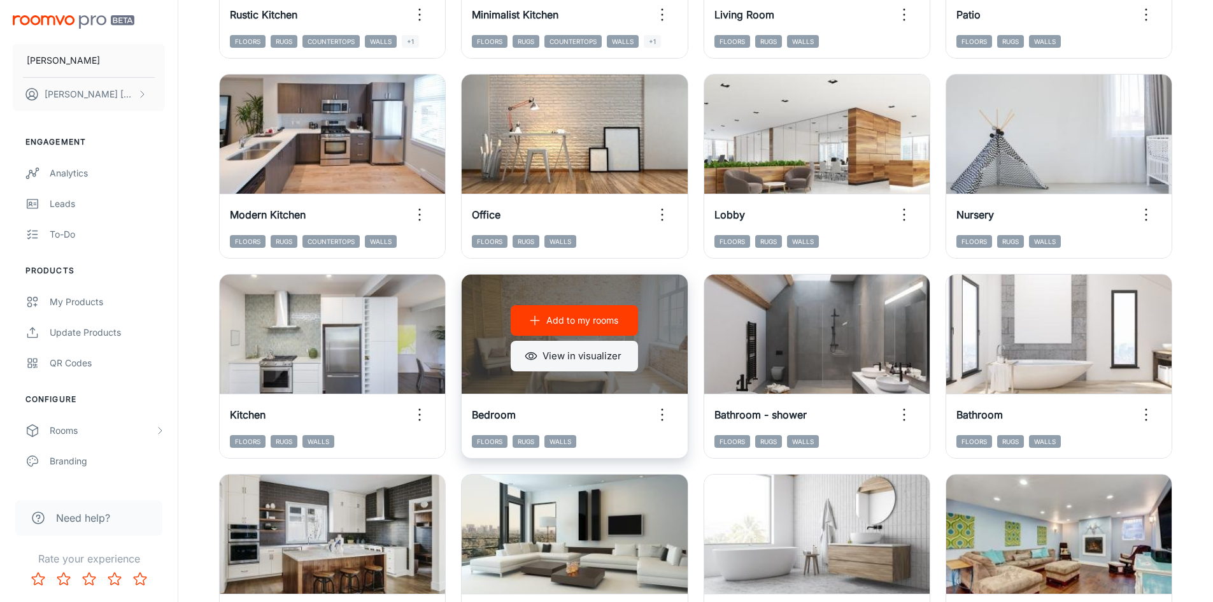
click at [564, 354] on button "View in visualizer" at bounding box center [574, 356] width 127 height 31
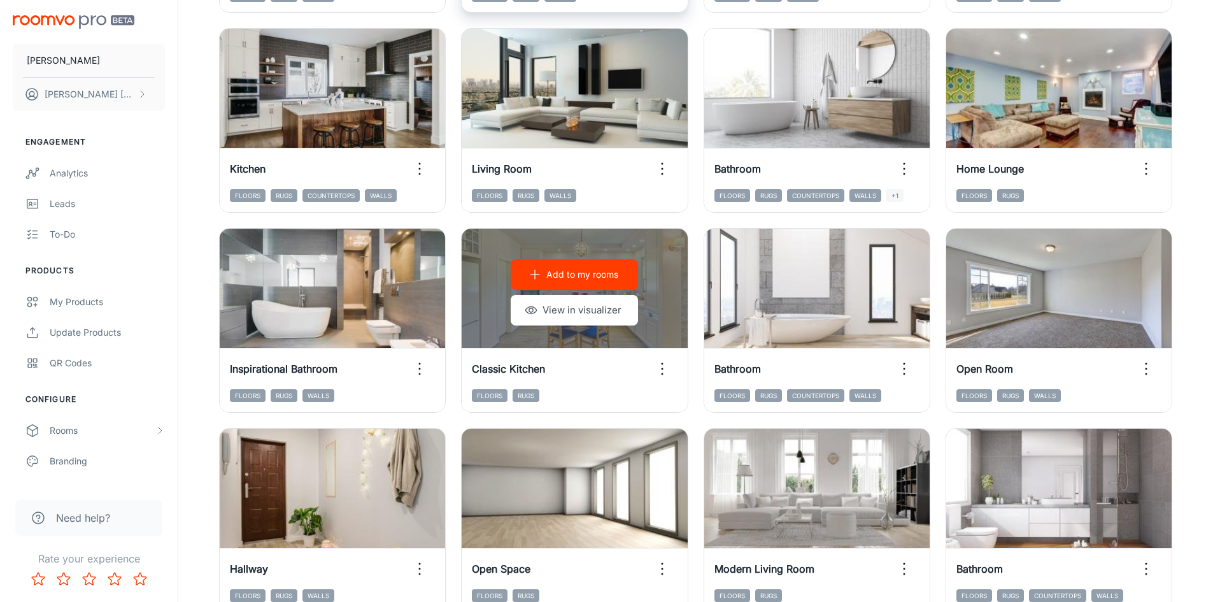
scroll to position [1293, 0]
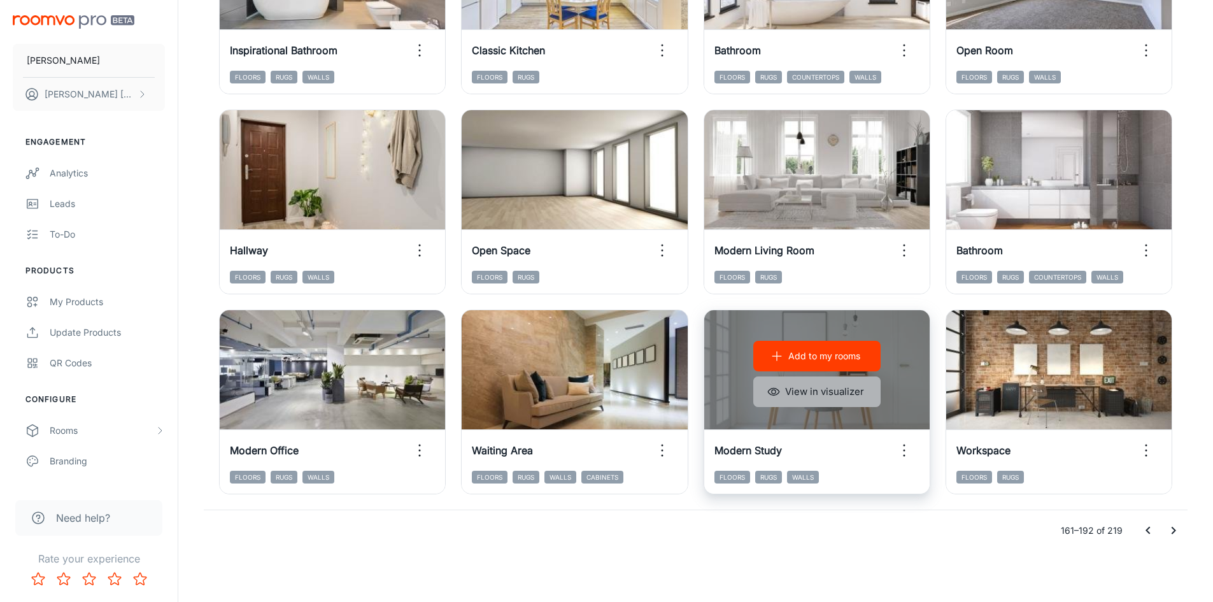
click at [763, 392] on button "View in visualizer" at bounding box center [816, 391] width 127 height 31
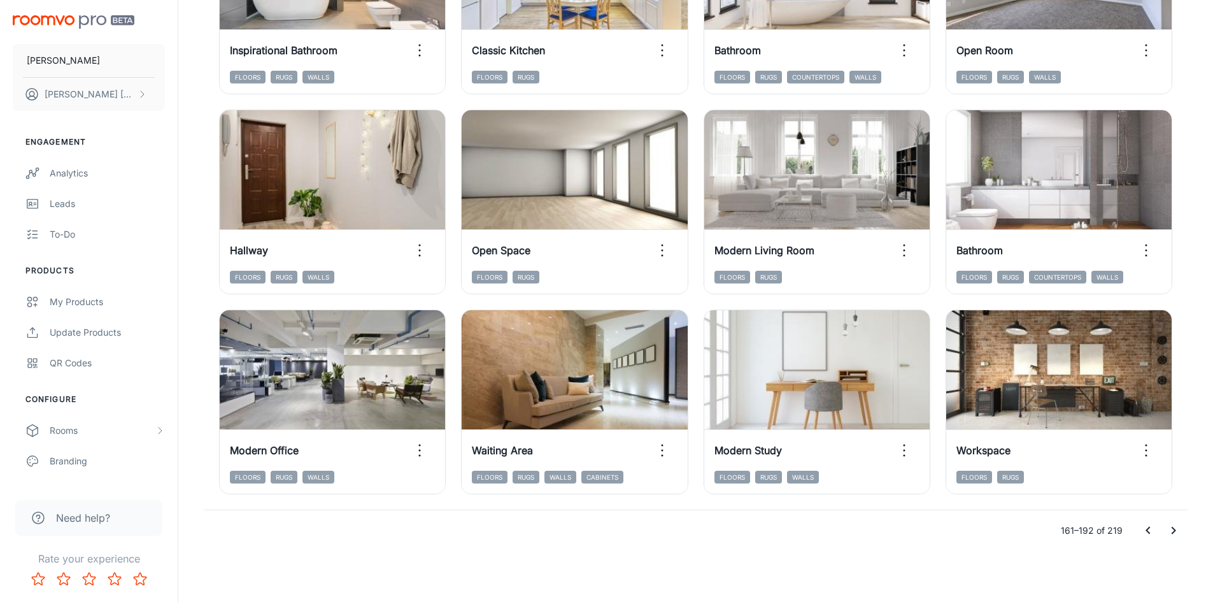
click at [1167, 532] on icon "Go to next page" at bounding box center [1173, 530] width 15 height 15
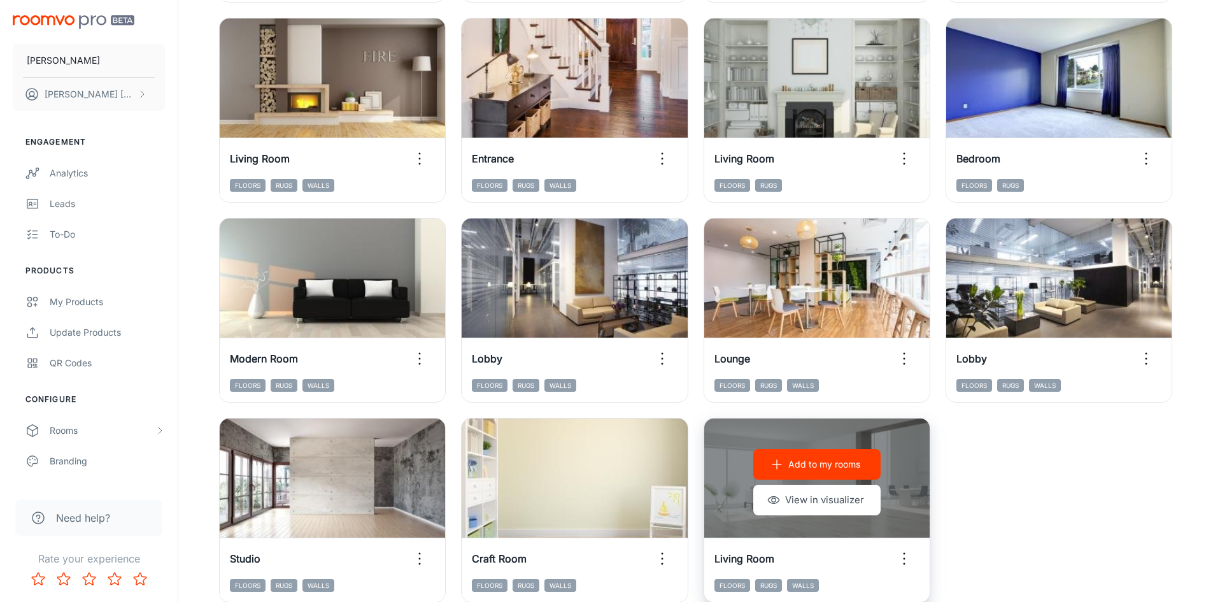
scroll to position [1093, 0]
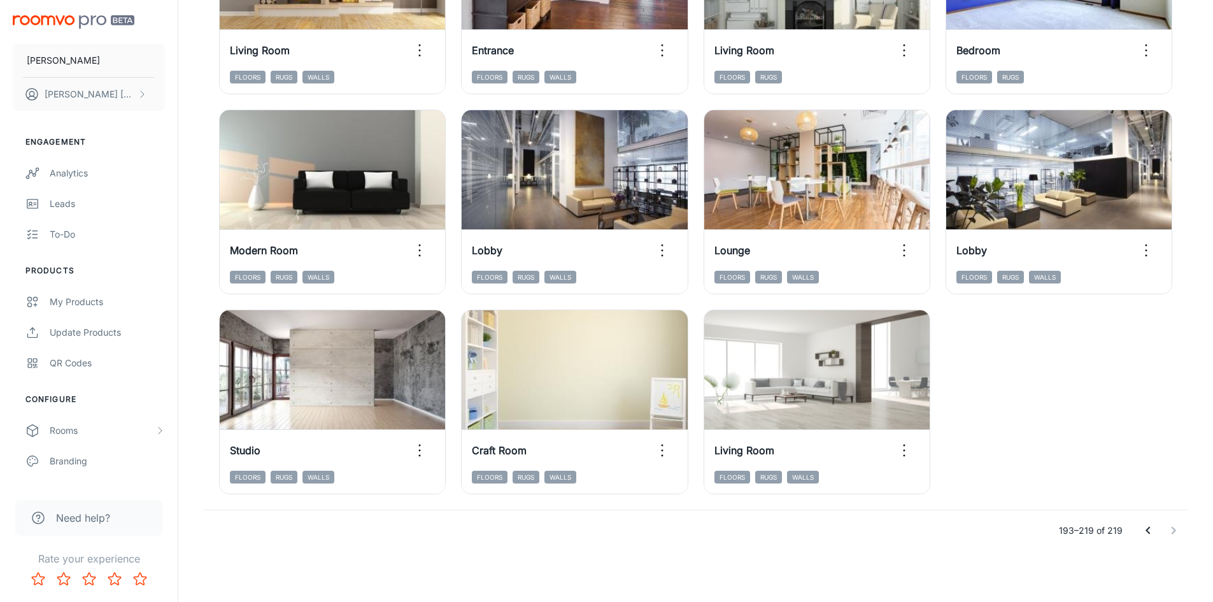
click at [1142, 531] on icon "Go to previous page" at bounding box center [1148, 530] width 15 height 15
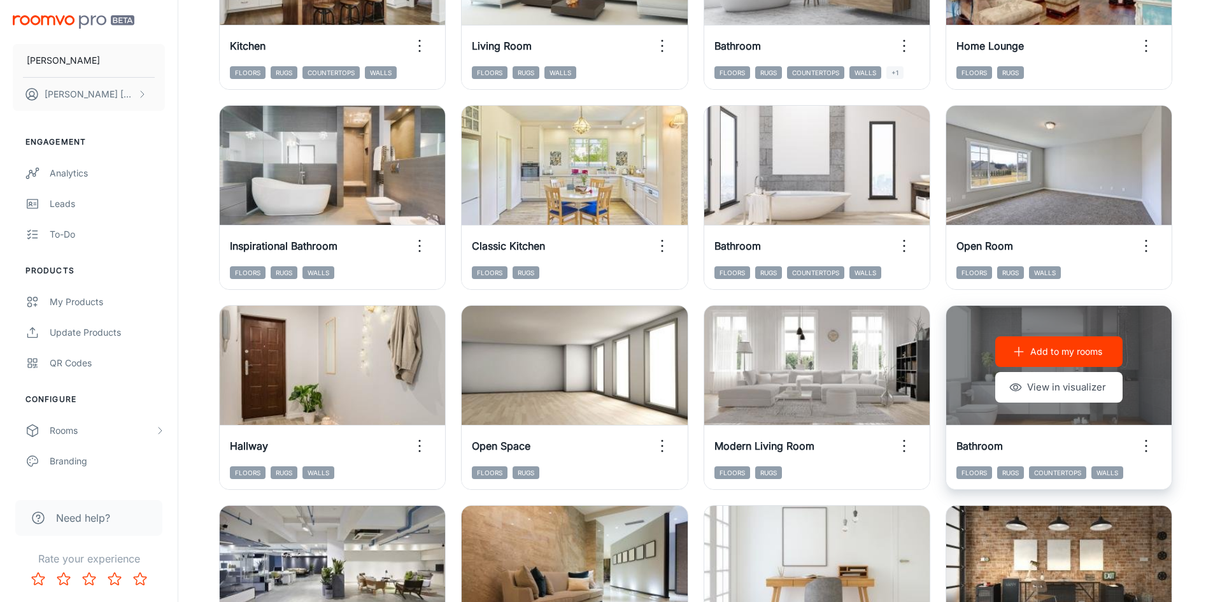
scroll to position [1293, 0]
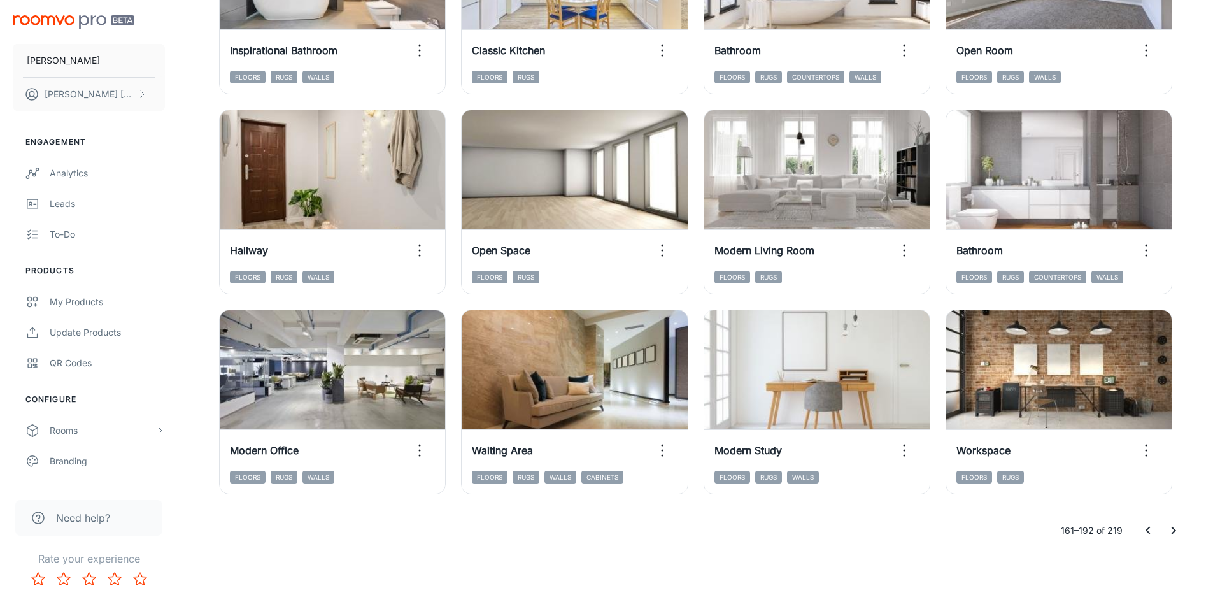
click at [1141, 528] on icon "Go to previous page" at bounding box center [1148, 530] width 15 height 15
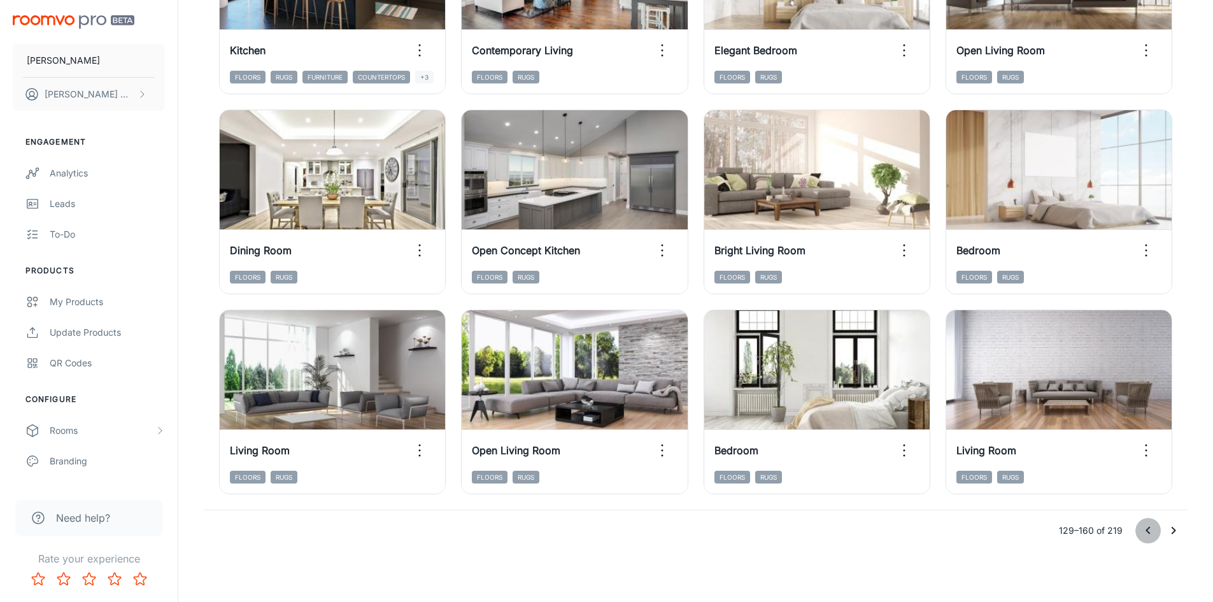
click at [1150, 534] on icon "Go to previous page" at bounding box center [1148, 530] width 15 height 15
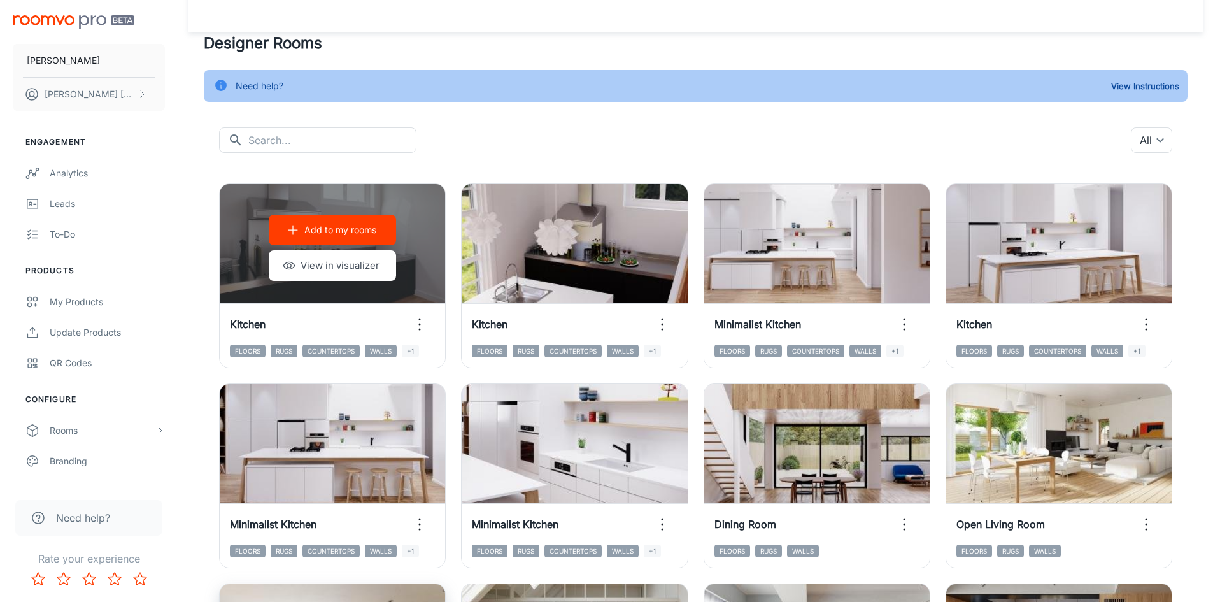
scroll to position [0, 0]
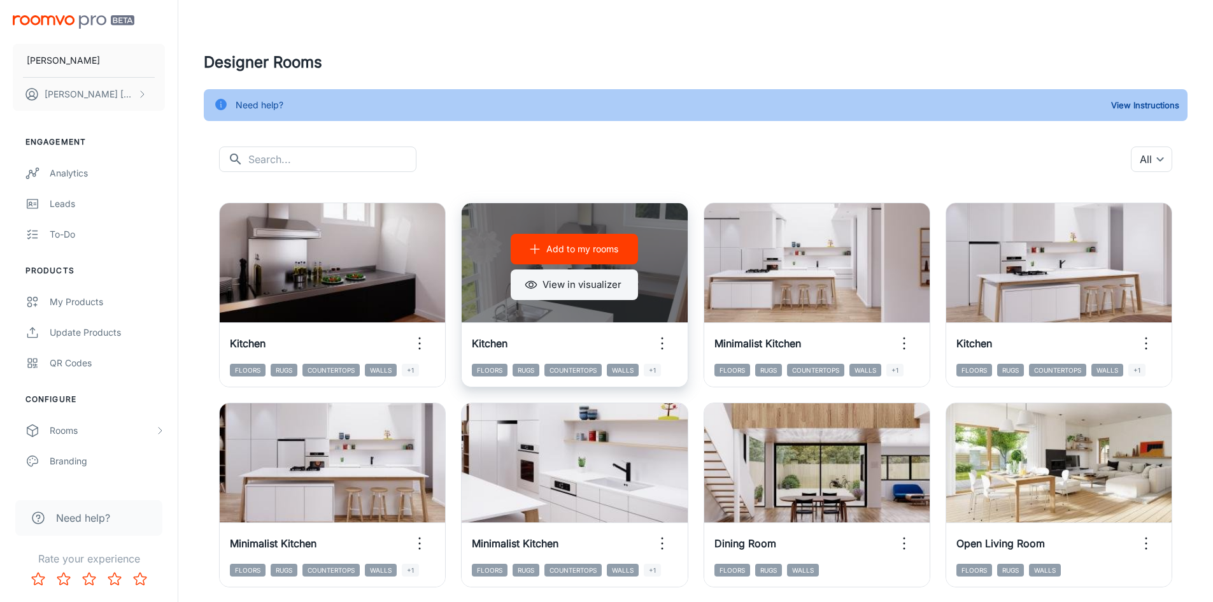
click at [599, 290] on button "View in visualizer" at bounding box center [574, 284] width 127 height 31
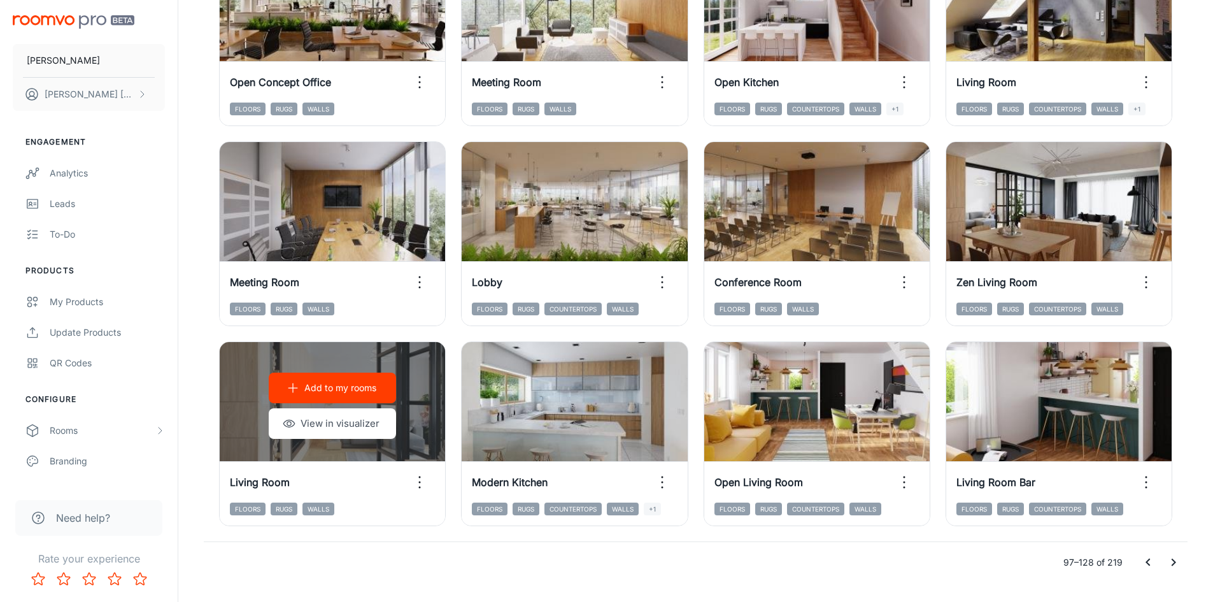
scroll to position [1293, 0]
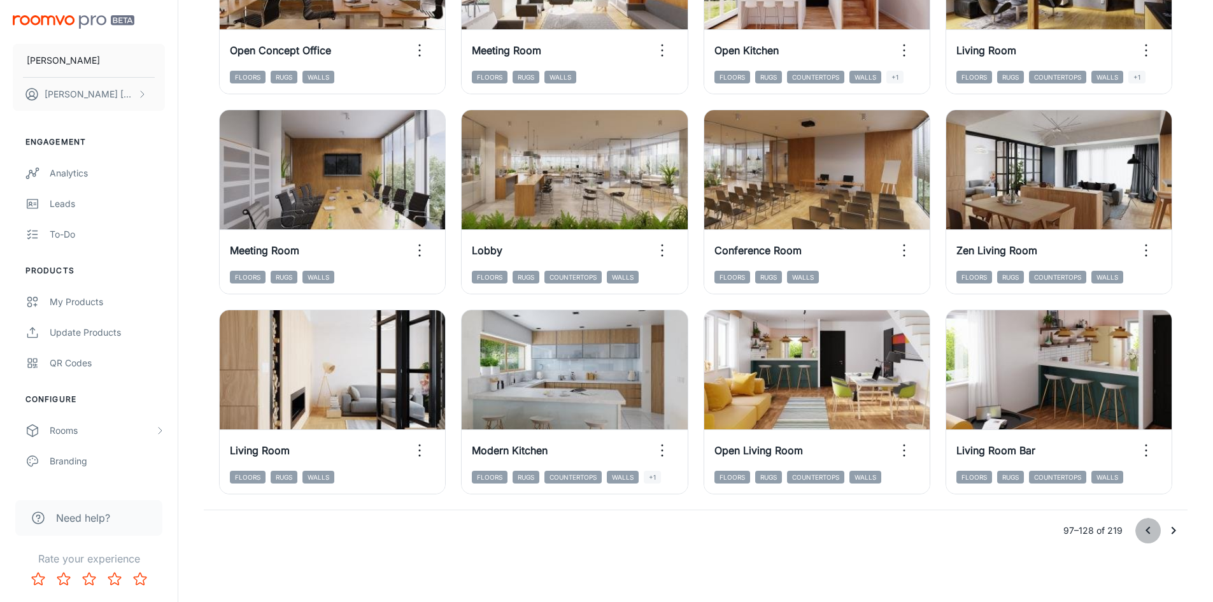
click at [1145, 532] on icon "Go to previous page" at bounding box center [1148, 530] width 15 height 15
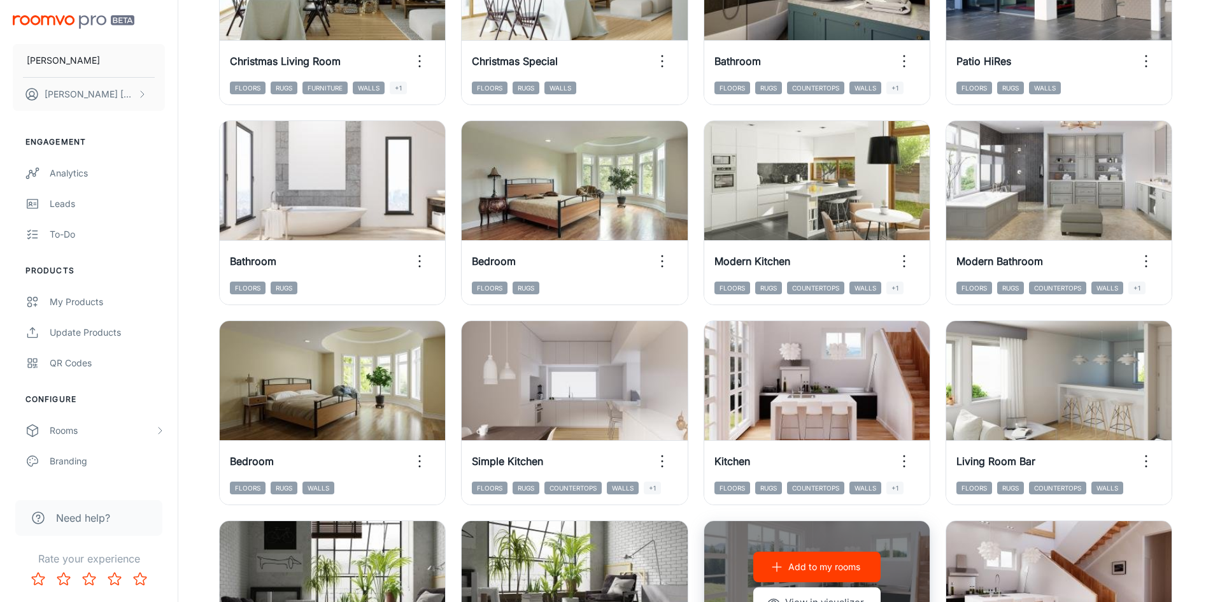
scroll to position [1038, 0]
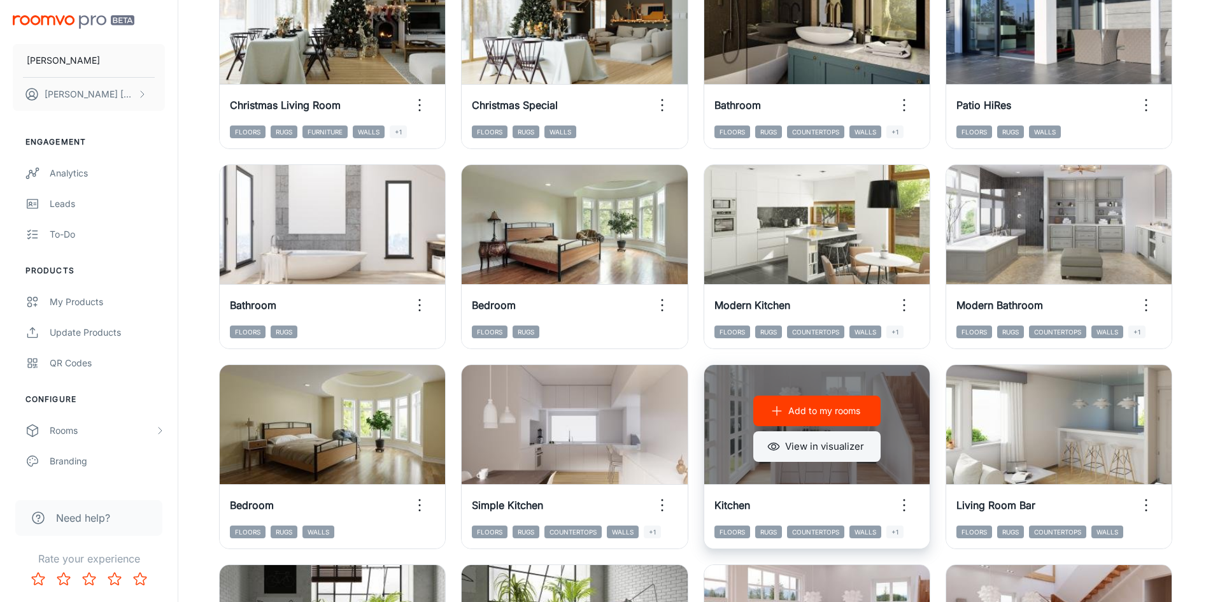
click at [829, 443] on button "View in visualizer" at bounding box center [816, 446] width 127 height 31
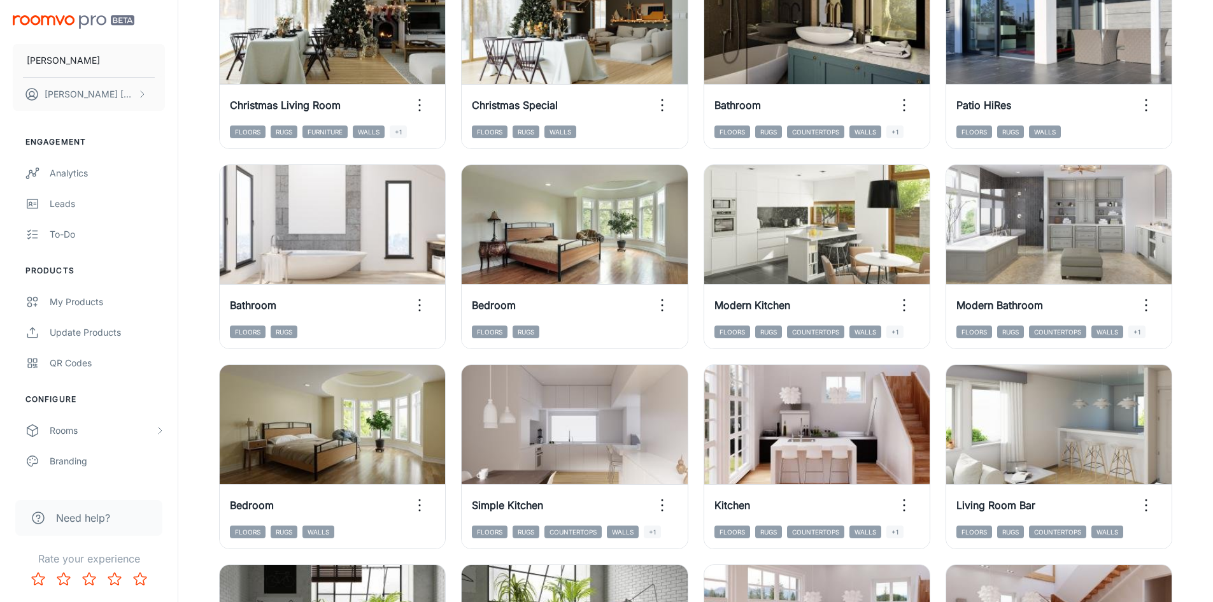
scroll to position [1293, 0]
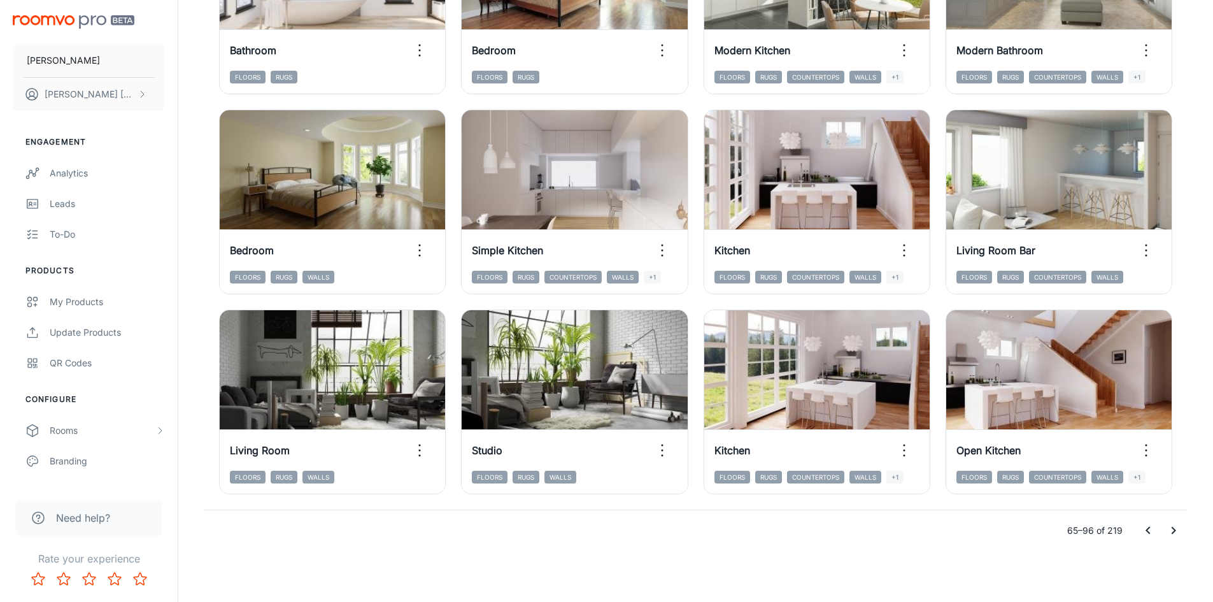
click at [1171, 525] on icon "Go to next page" at bounding box center [1173, 530] width 15 height 15
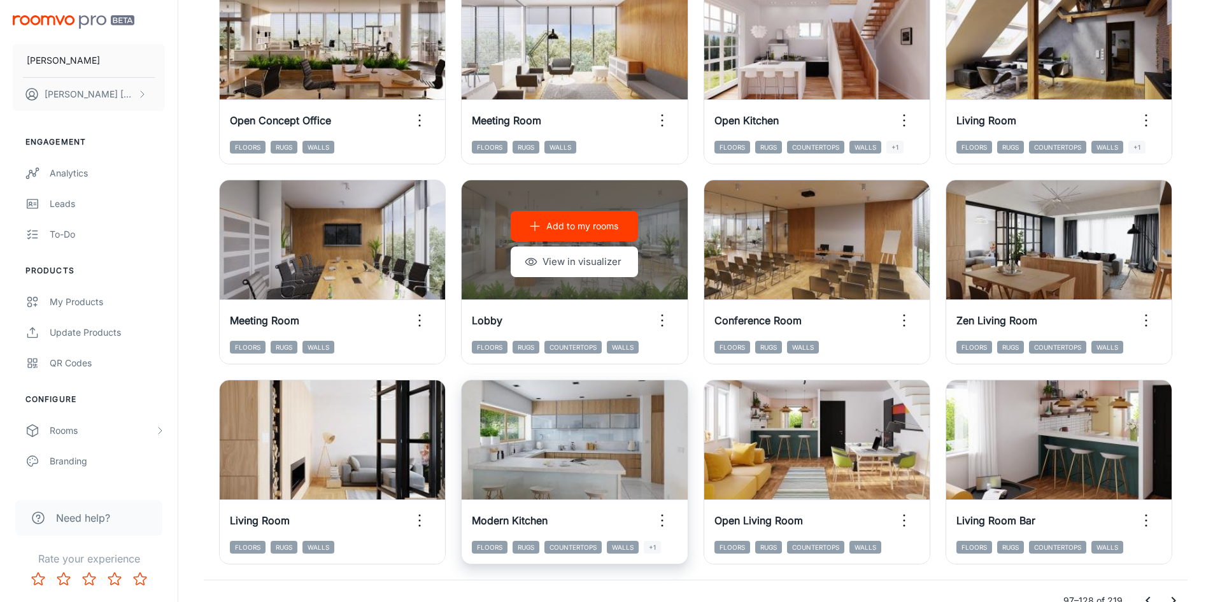
scroll to position [1229, 0]
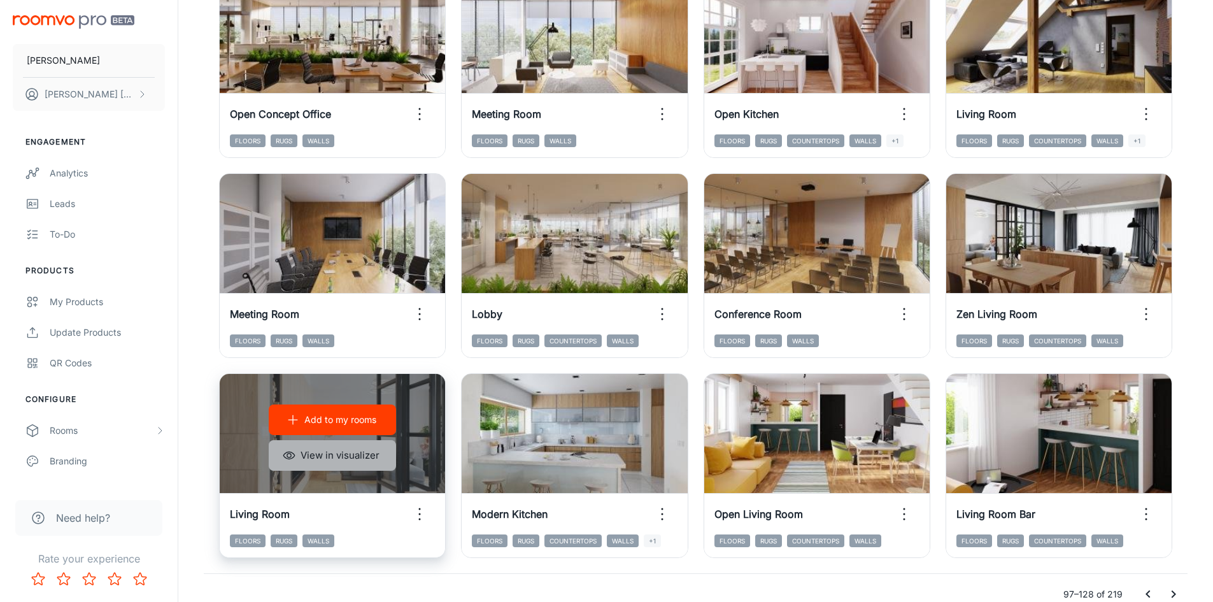
click at [368, 448] on button "View in visualizer" at bounding box center [332, 455] width 127 height 31
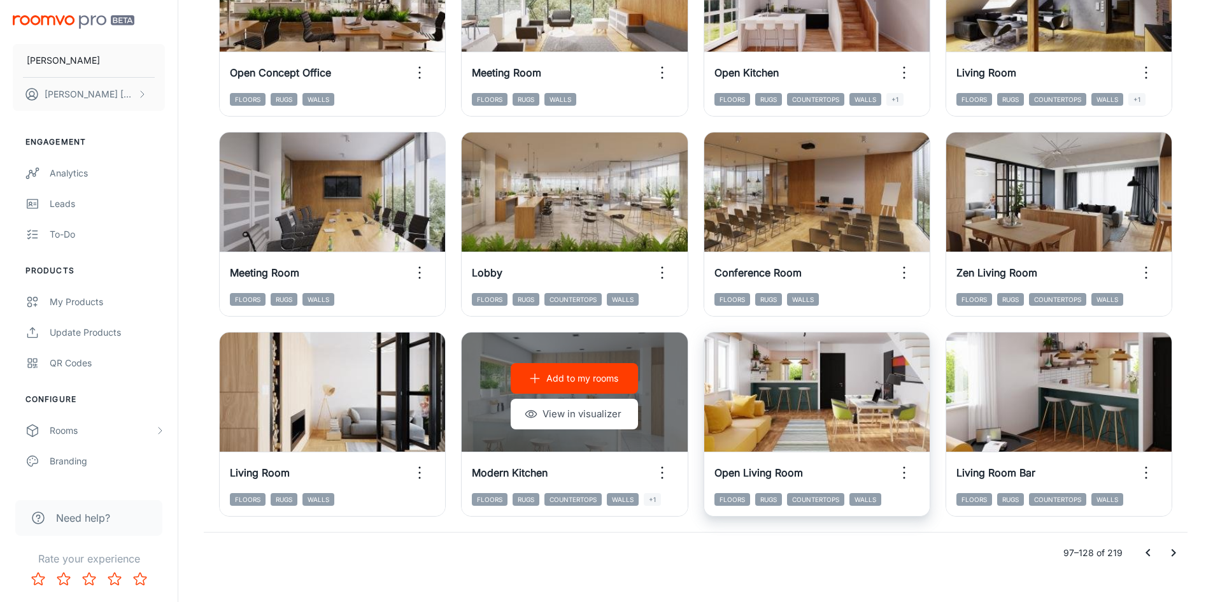
scroll to position [1293, 0]
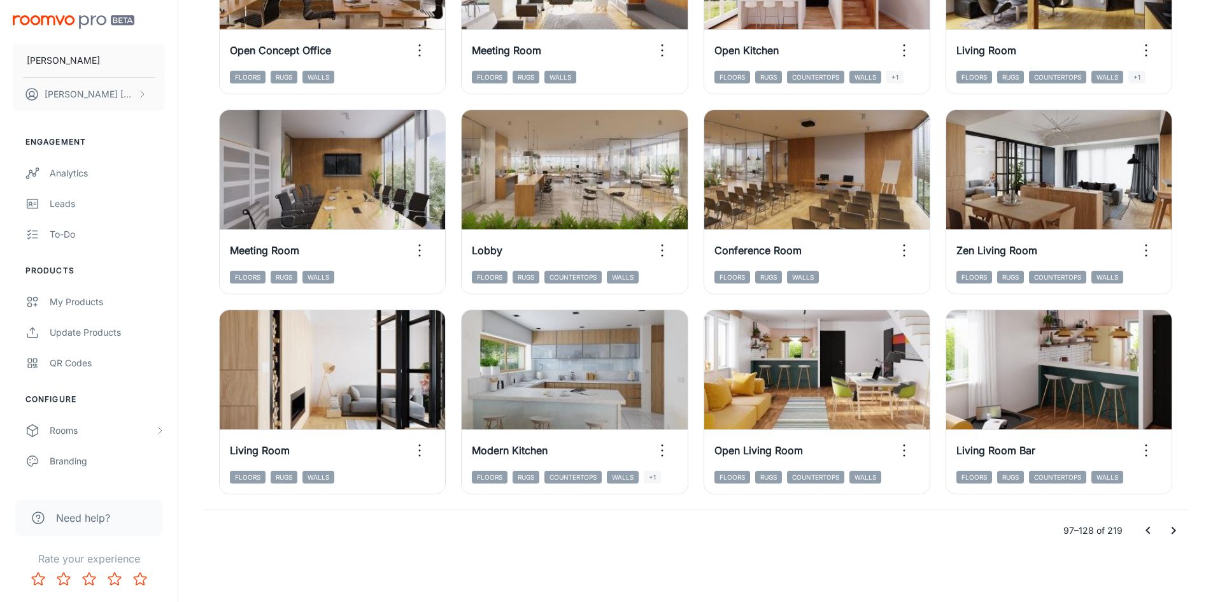
click at [1178, 530] on icon "Go to next page" at bounding box center [1173, 530] width 15 height 15
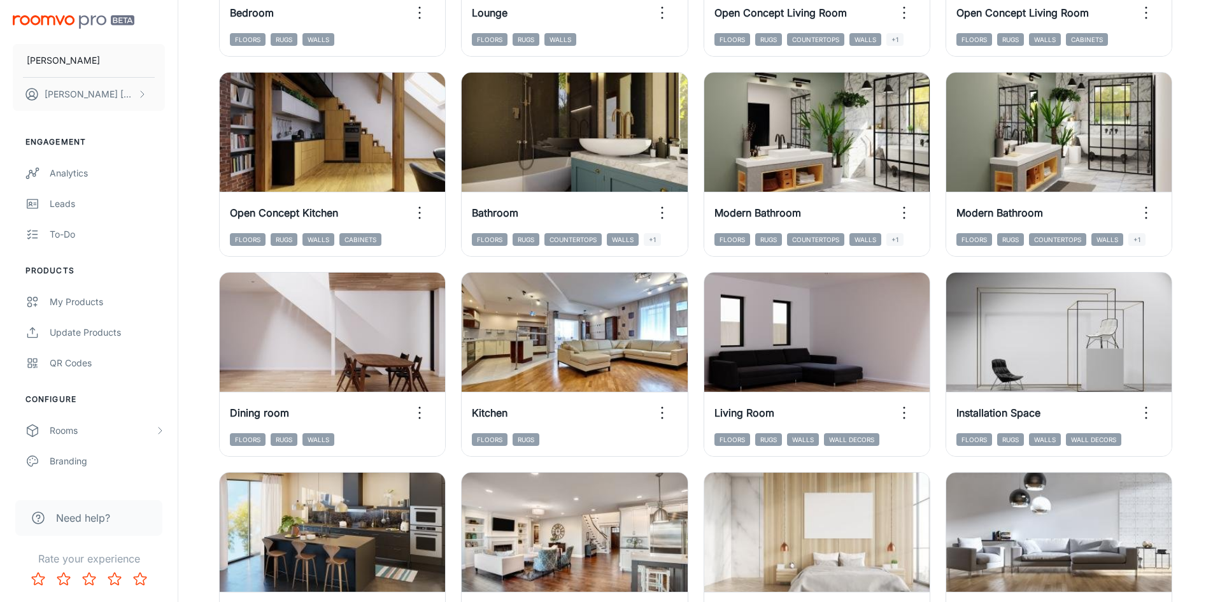
scroll to position [592, 0]
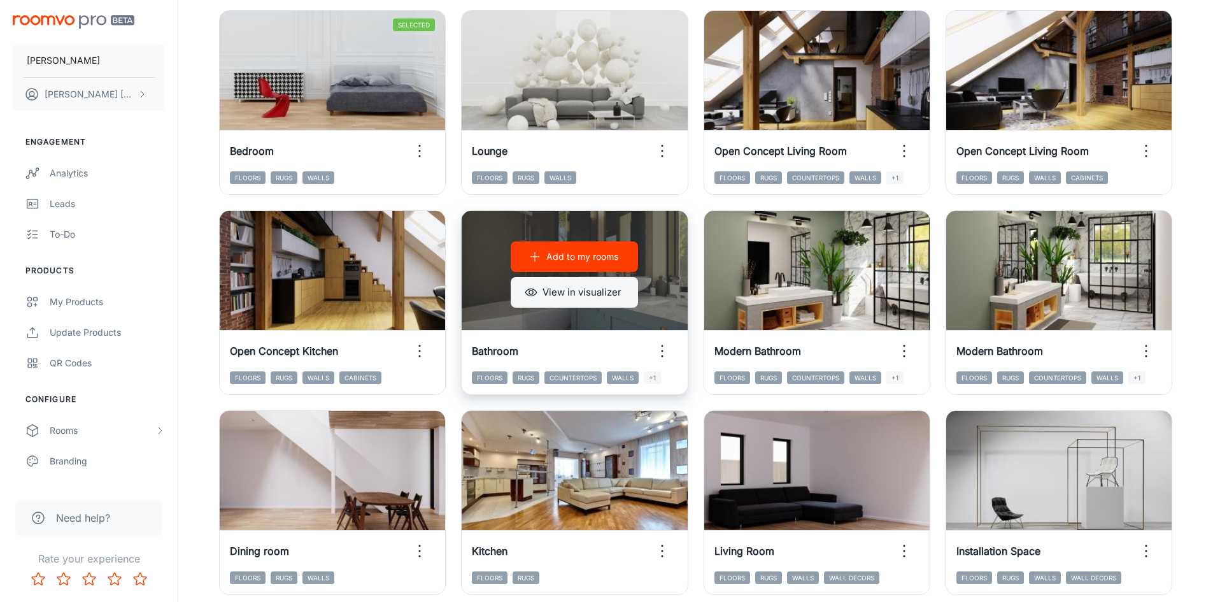
click at [548, 294] on button "View in visualizer" at bounding box center [574, 292] width 127 height 31
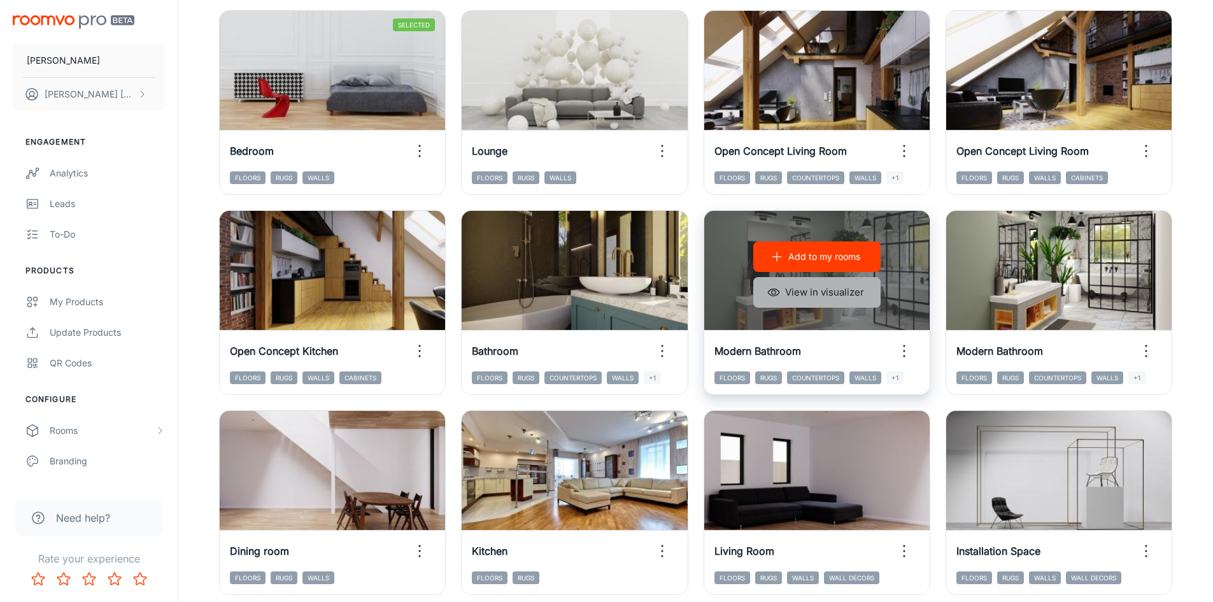
click at [796, 296] on button "View in visualizer" at bounding box center [816, 292] width 127 height 31
